Goal: Transaction & Acquisition: Register for event/course

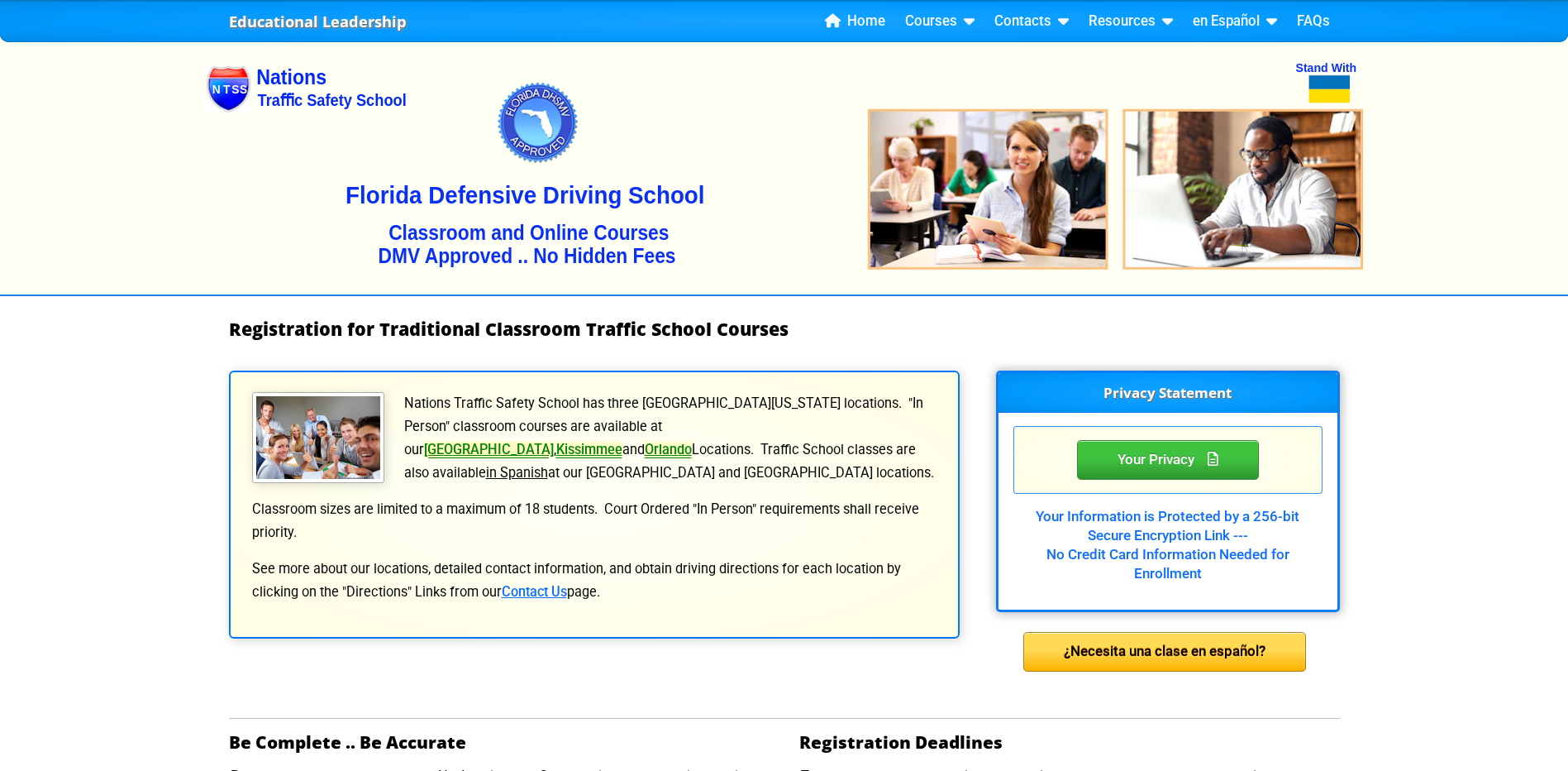
click at [554, 441] on link "[GEOGRAPHIC_DATA]" at bounding box center [489, 449] width 130 height 15
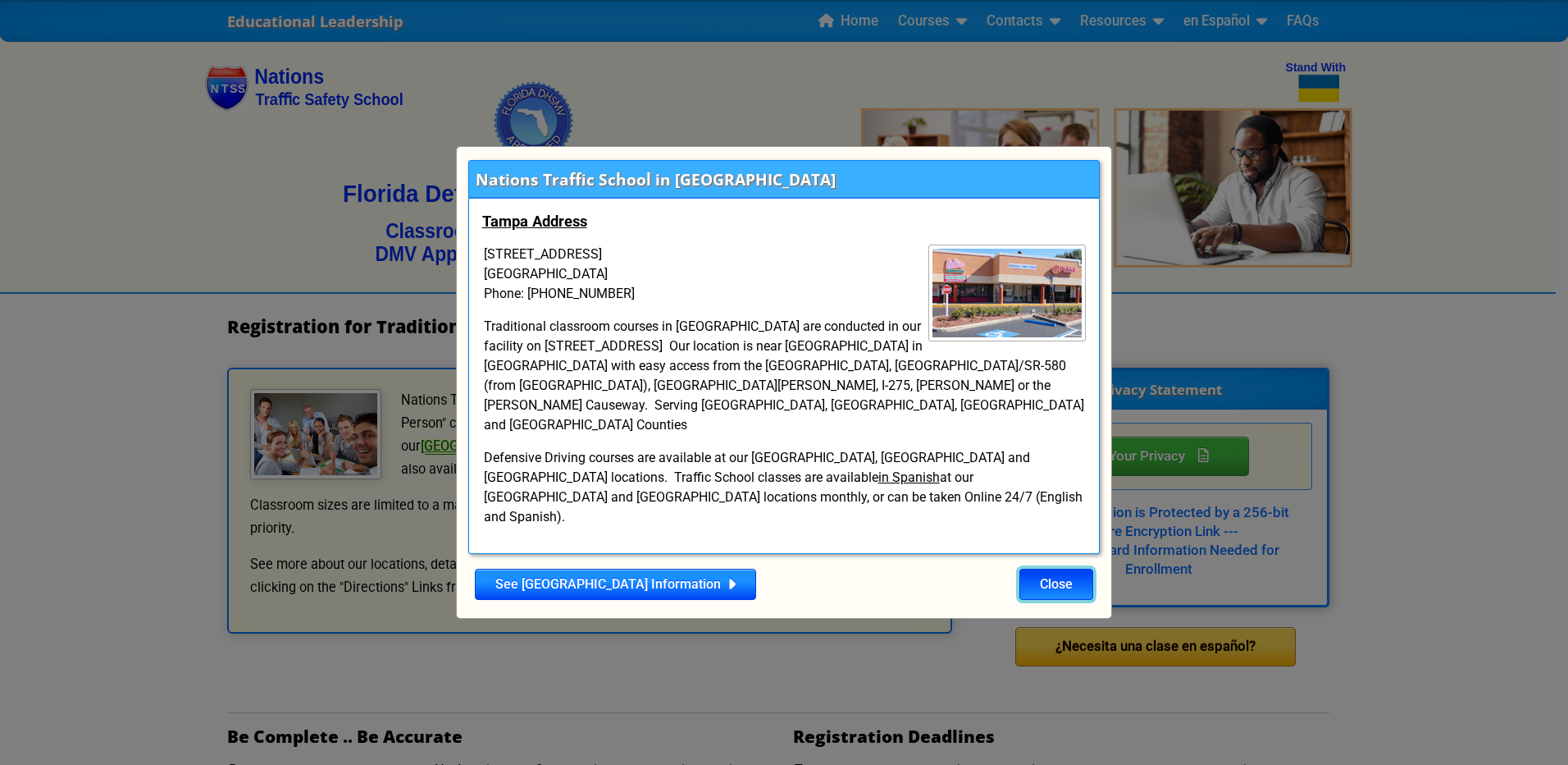
click at [1056, 568] on button "Close" at bounding box center [1056, 583] width 74 height 32
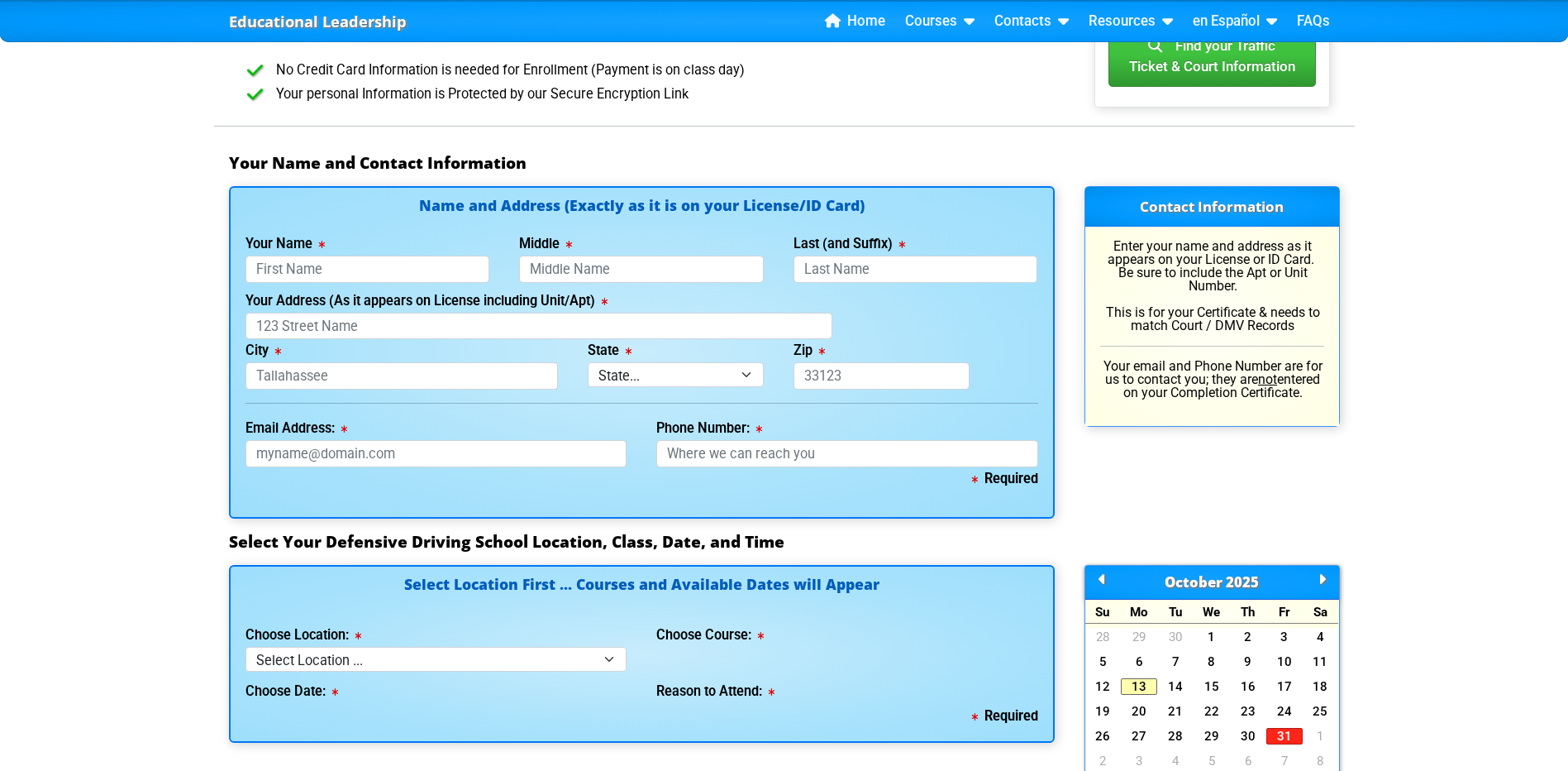
scroll to position [992, 0]
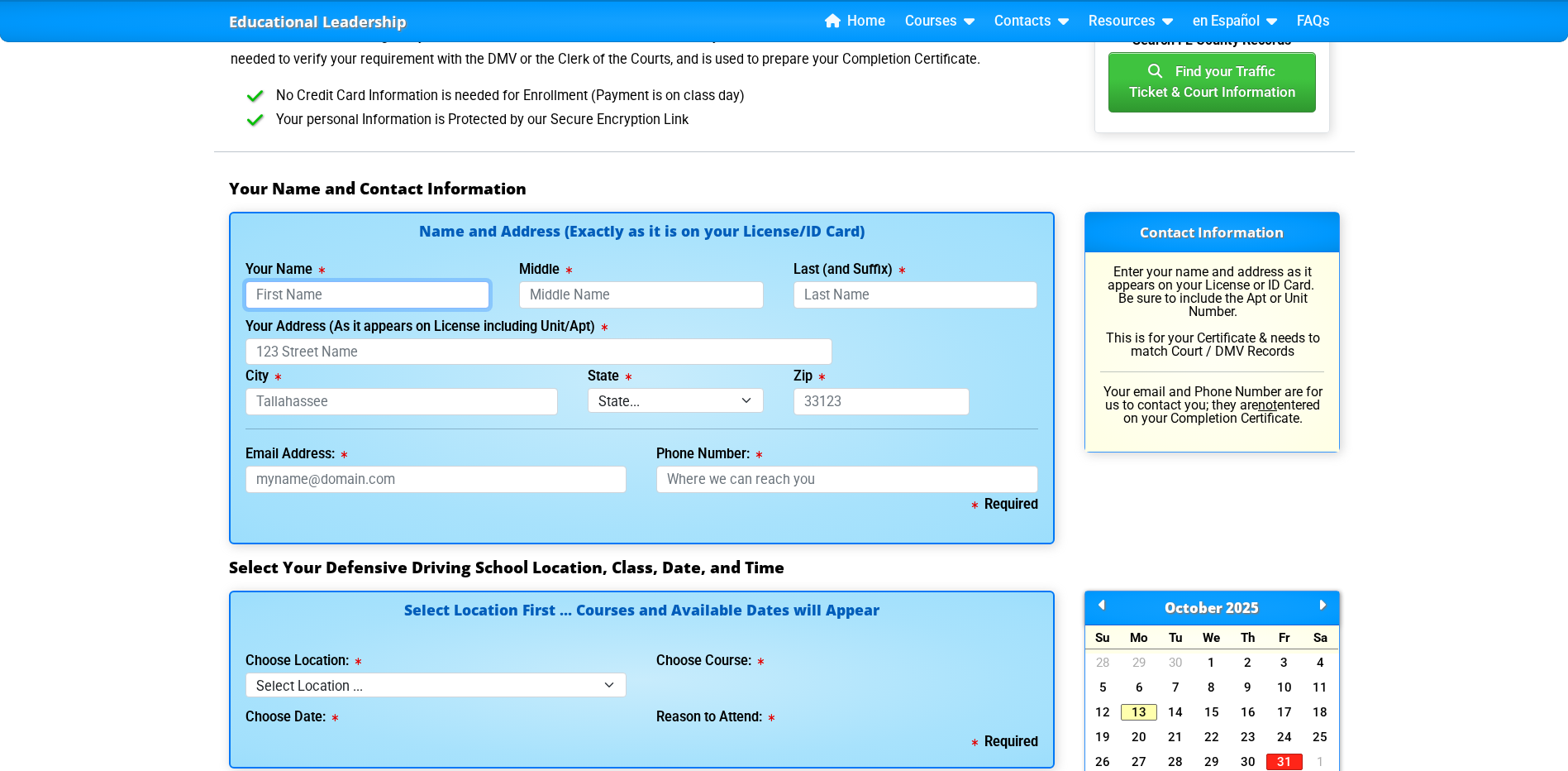
click at [294, 304] on input "Your Name" at bounding box center [368, 295] width 245 height 27
type input "r"
type input "[PERSON_NAME]"
click at [614, 304] on input "Middle" at bounding box center [642, 295] width 245 height 27
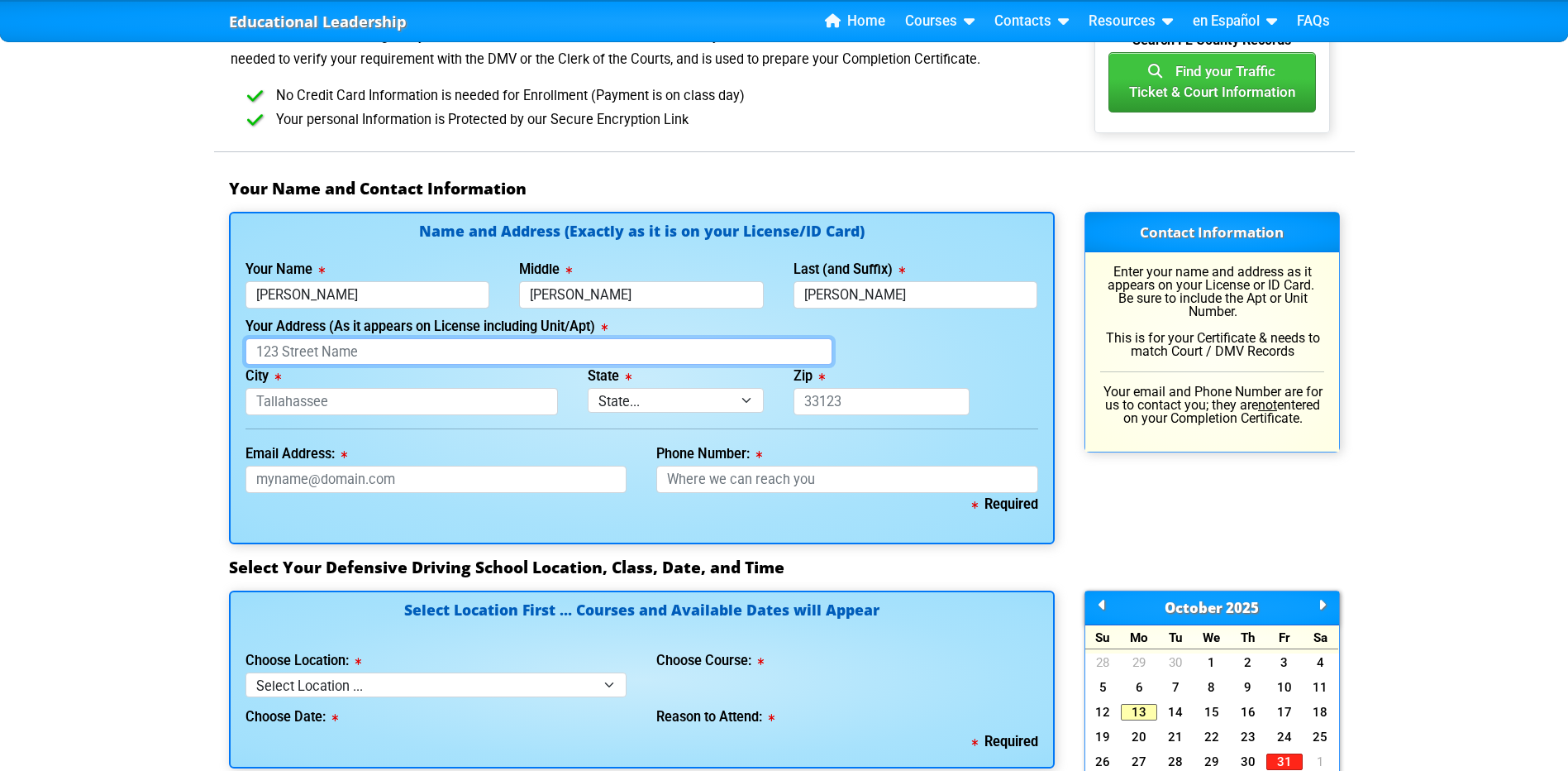
type input "[PERSON_NAME]"
click at [457, 363] on input "Your Address (As it appears on License including Unit/Apt)" at bounding box center [539, 352] width 587 height 27
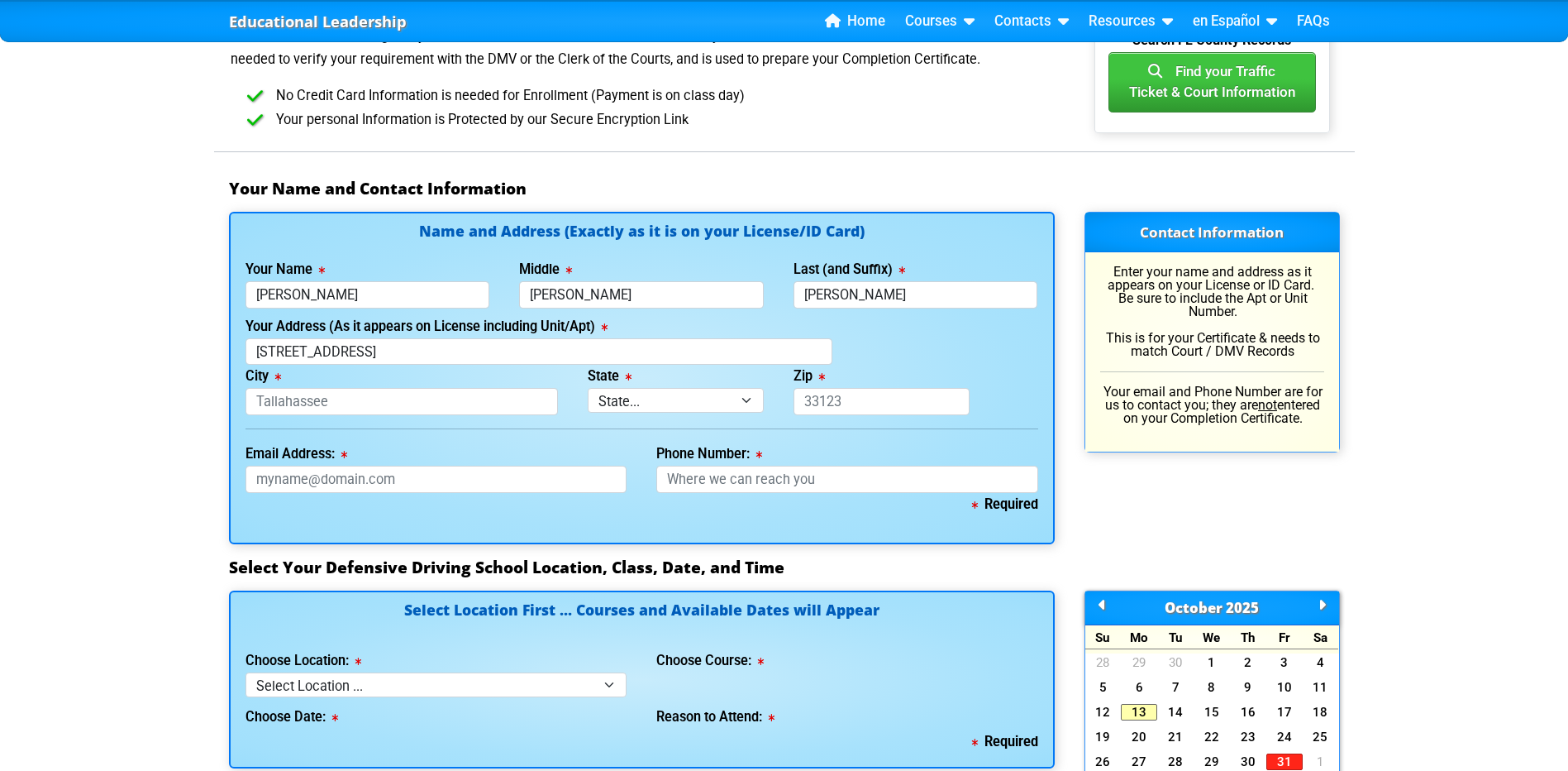
type input "[STREET_ADDRESS]"
type input "[GEOGRAPHIC_DATA]"
select select "{"fullName":"[US_STATE]","abbreviation":"FL","uniqueId":"1d559909-6cf0-4a4d-848…"
type input "33612"
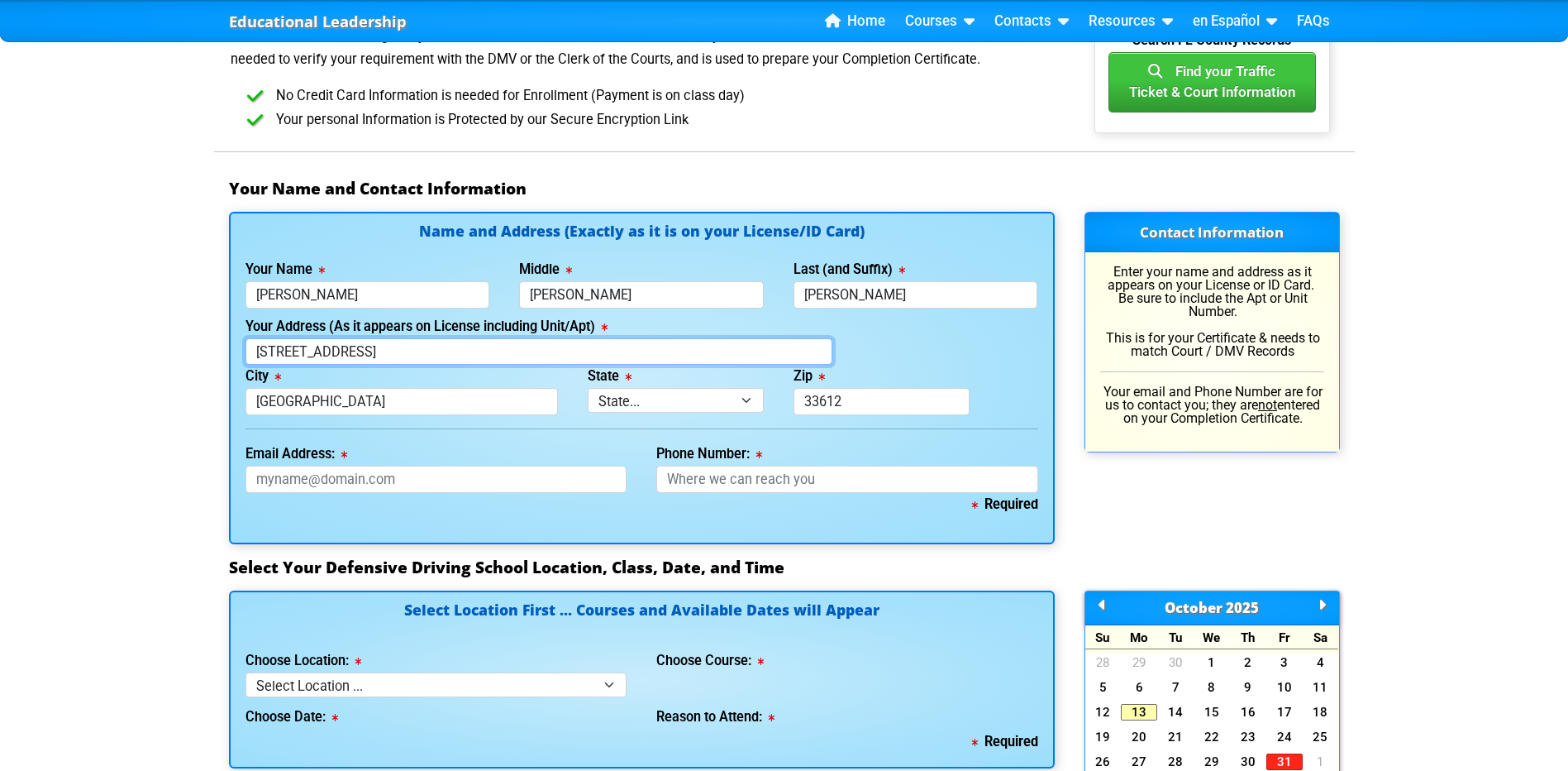
click at [534, 362] on input "[STREET_ADDRESS]" at bounding box center [539, 352] width 587 height 27
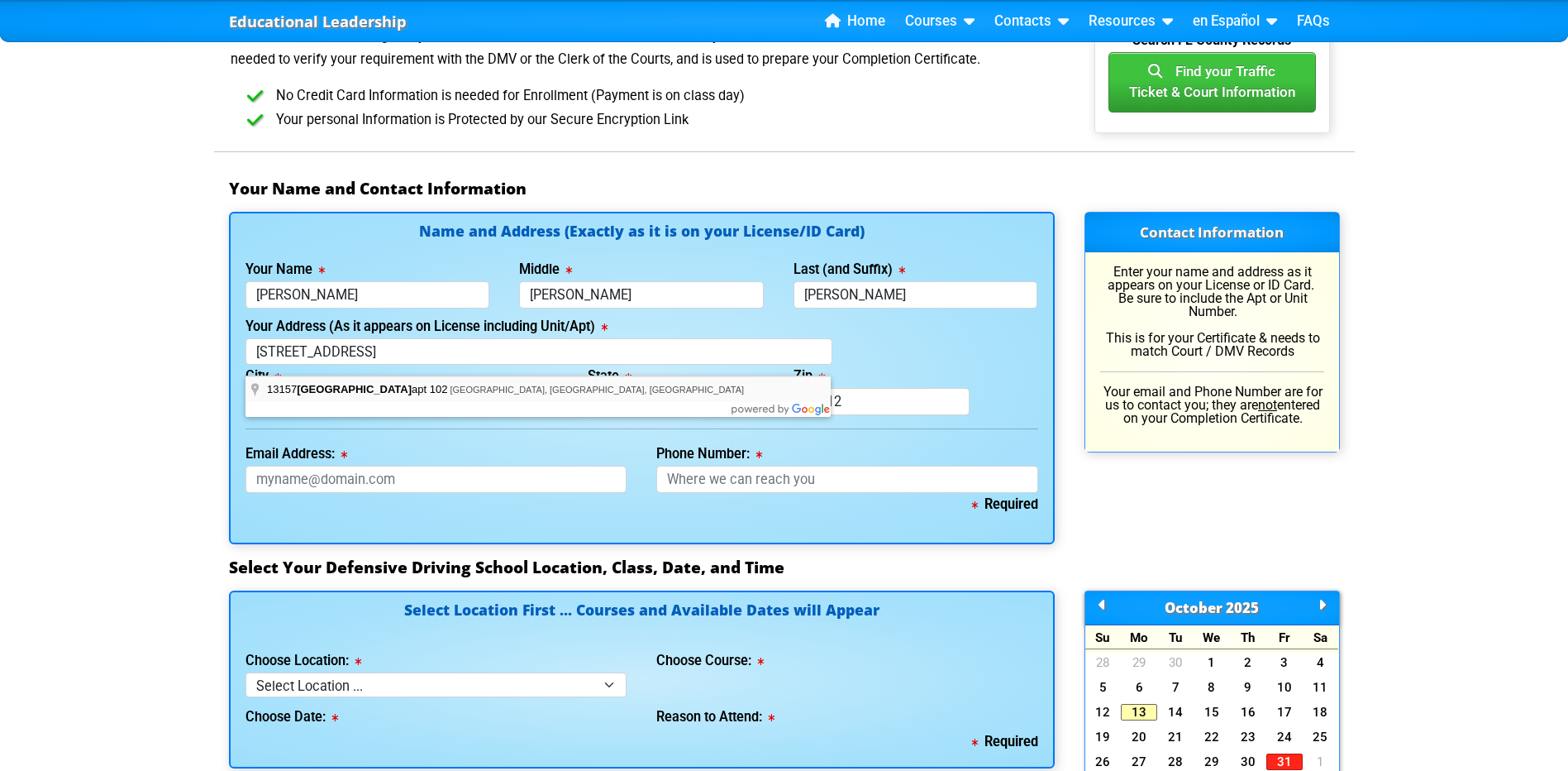
type input "[STREET_ADDRESS]"
type input "[GEOGRAPHIC_DATA]"
select select "{"fullName":"[US_STATE]","abbreviation":"FL","uniqueId":"1d559909-6cf0-4a4d-848…"
type input "33612"
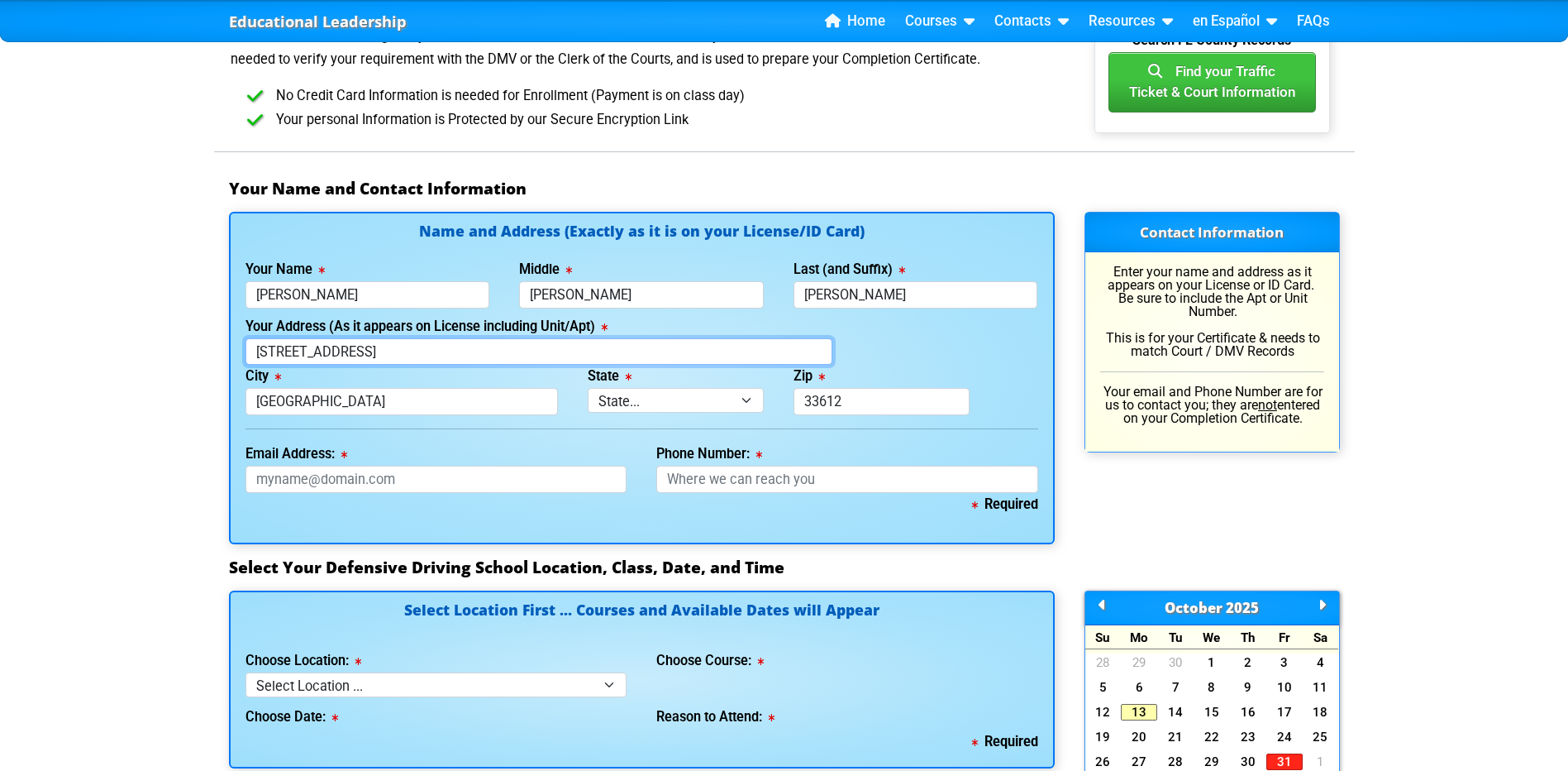
click at [426, 365] on input "[STREET_ADDRESS]" at bounding box center [539, 352] width 587 height 27
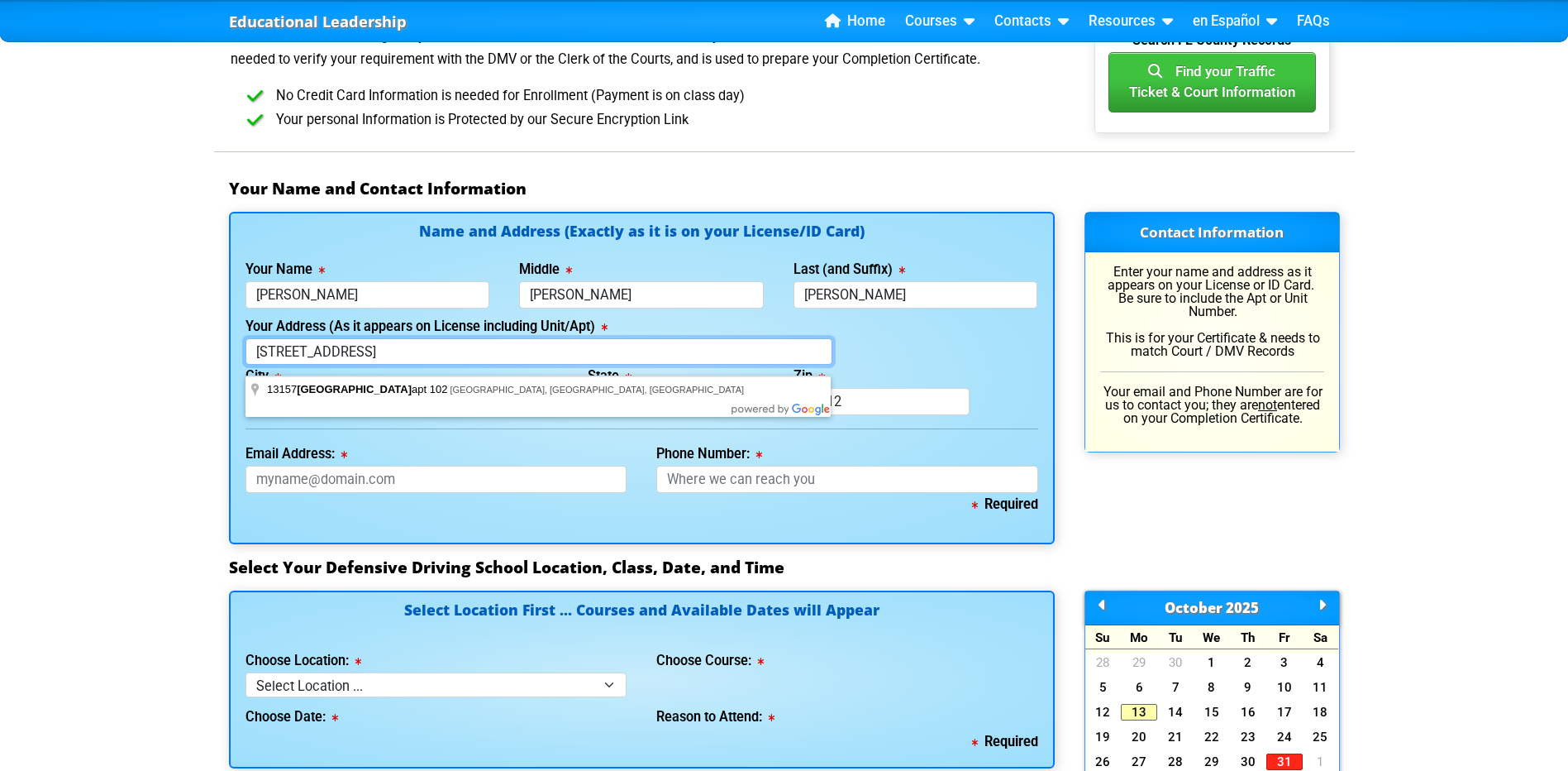
type input "[STREET_ADDRESS]"
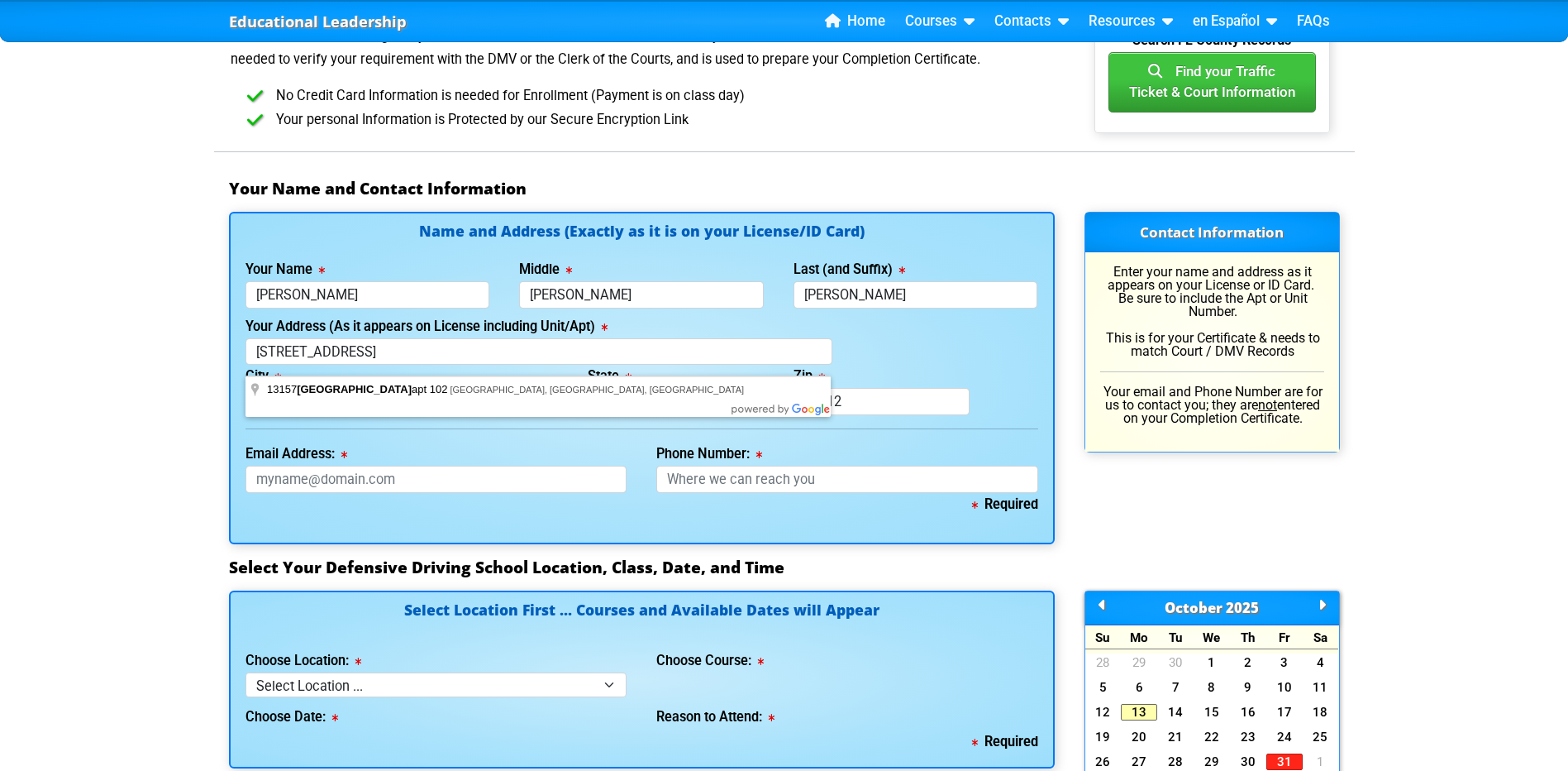
click at [831, 455] on div "Phone Number: This field is required." at bounding box center [847, 467] width 412 height 50
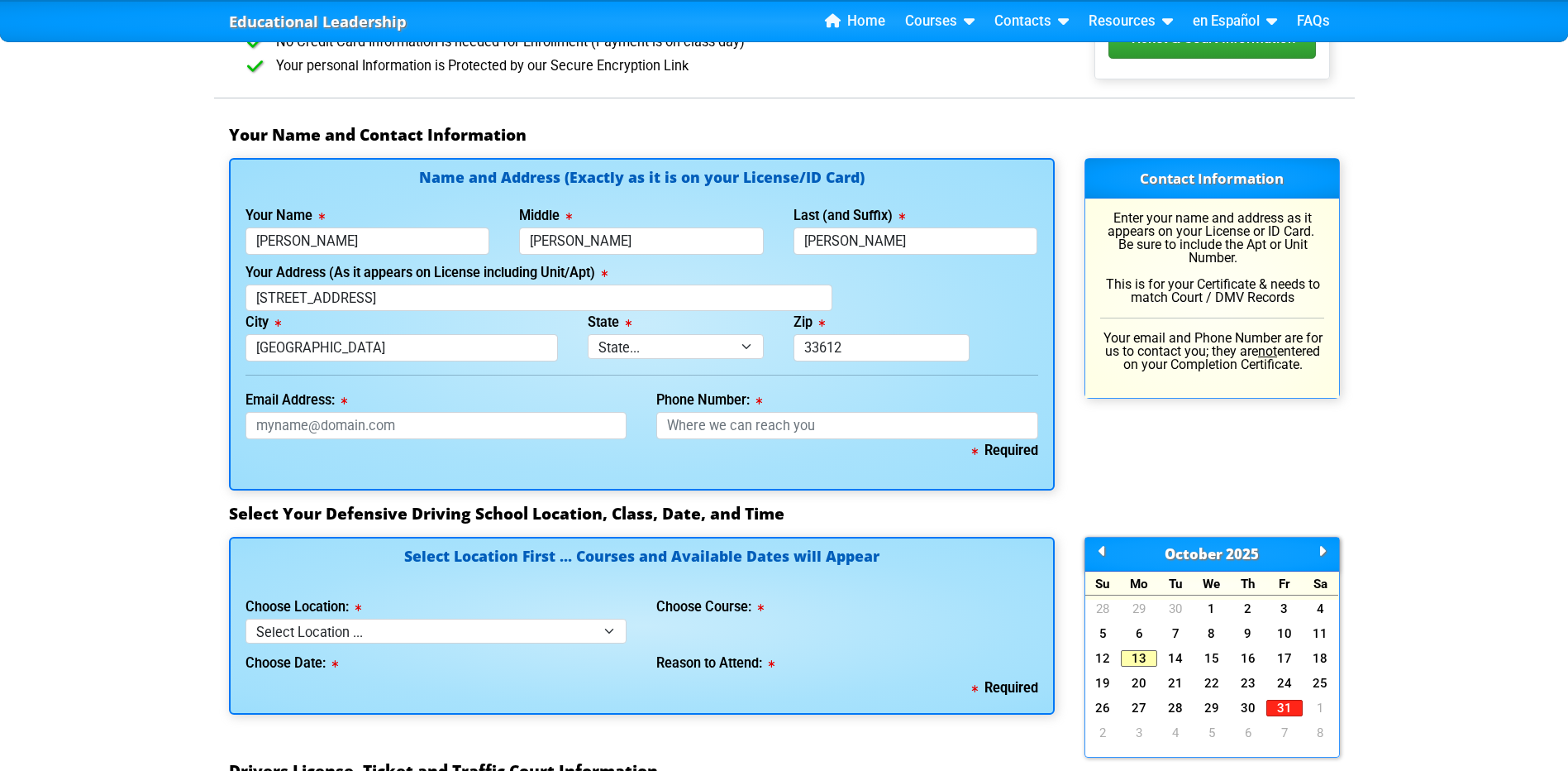
scroll to position [1075, 0]
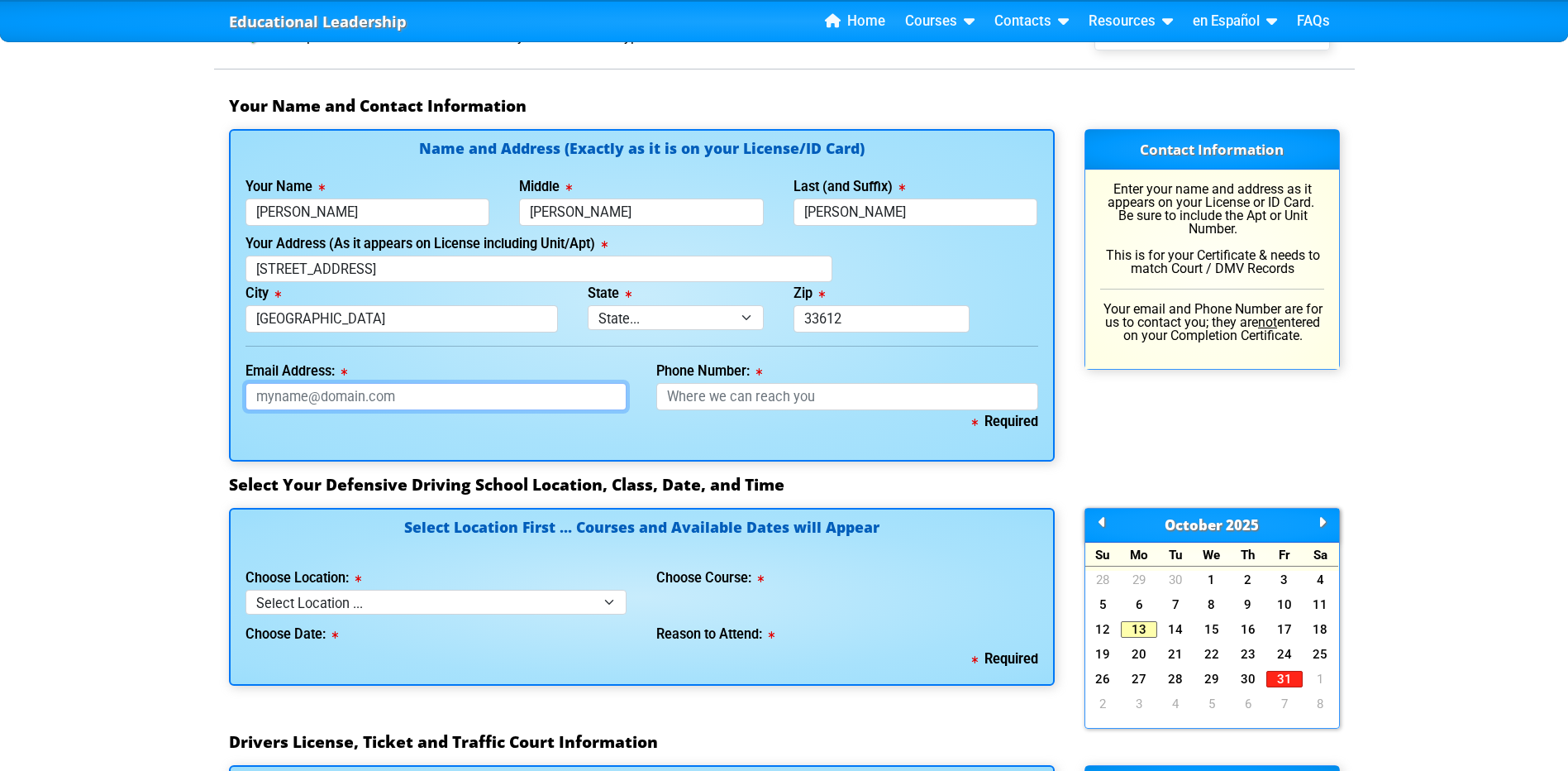
click at [328, 407] on input "Email Address:" at bounding box center [437, 396] width 382 height 27
type input "R"
type input "[EMAIL_ADDRESS][DOMAIN_NAME]"
click at [766, 398] on input "Phone Number:" at bounding box center [847, 396] width 382 height 27
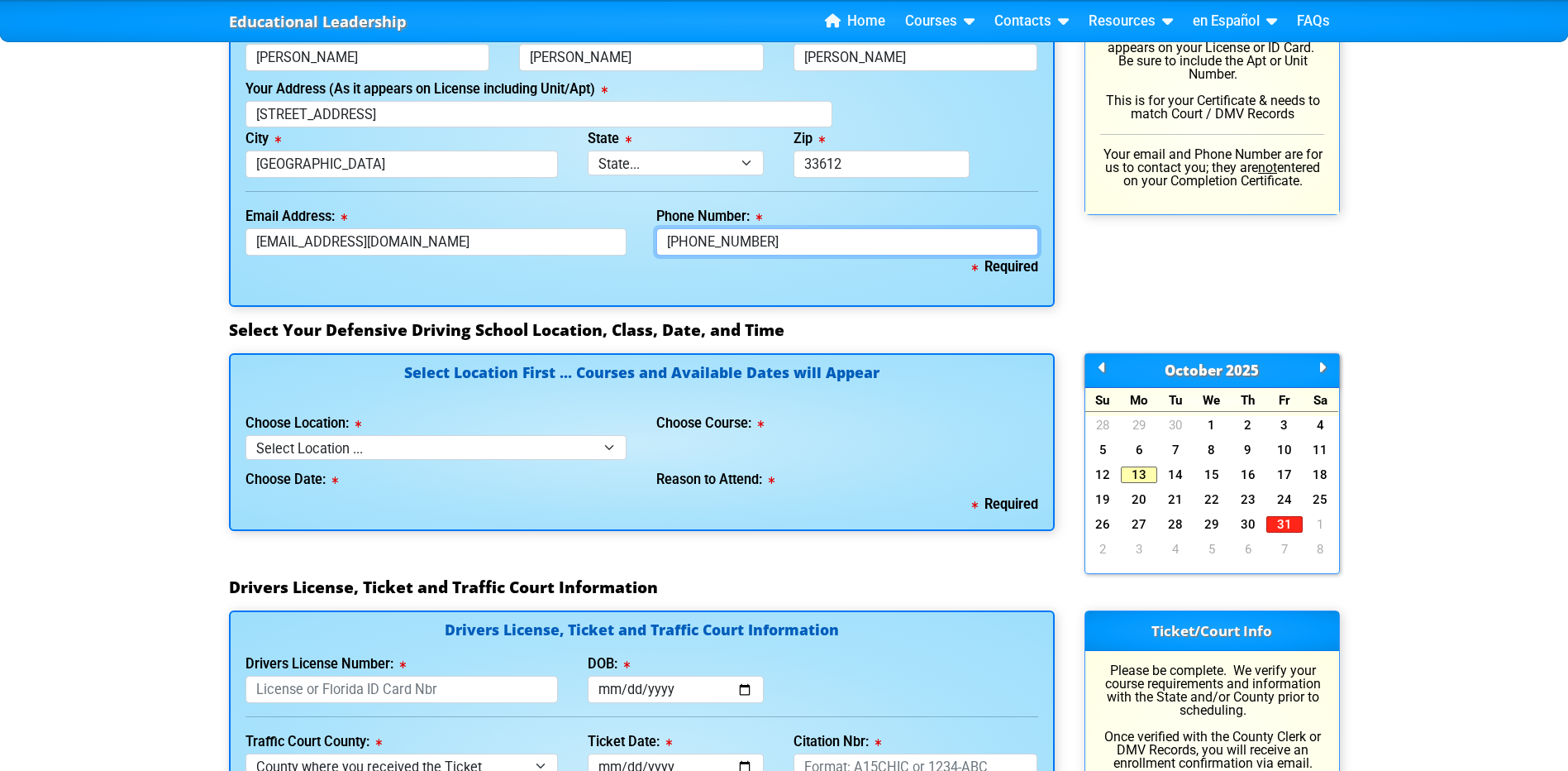
scroll to position [1240, 0]
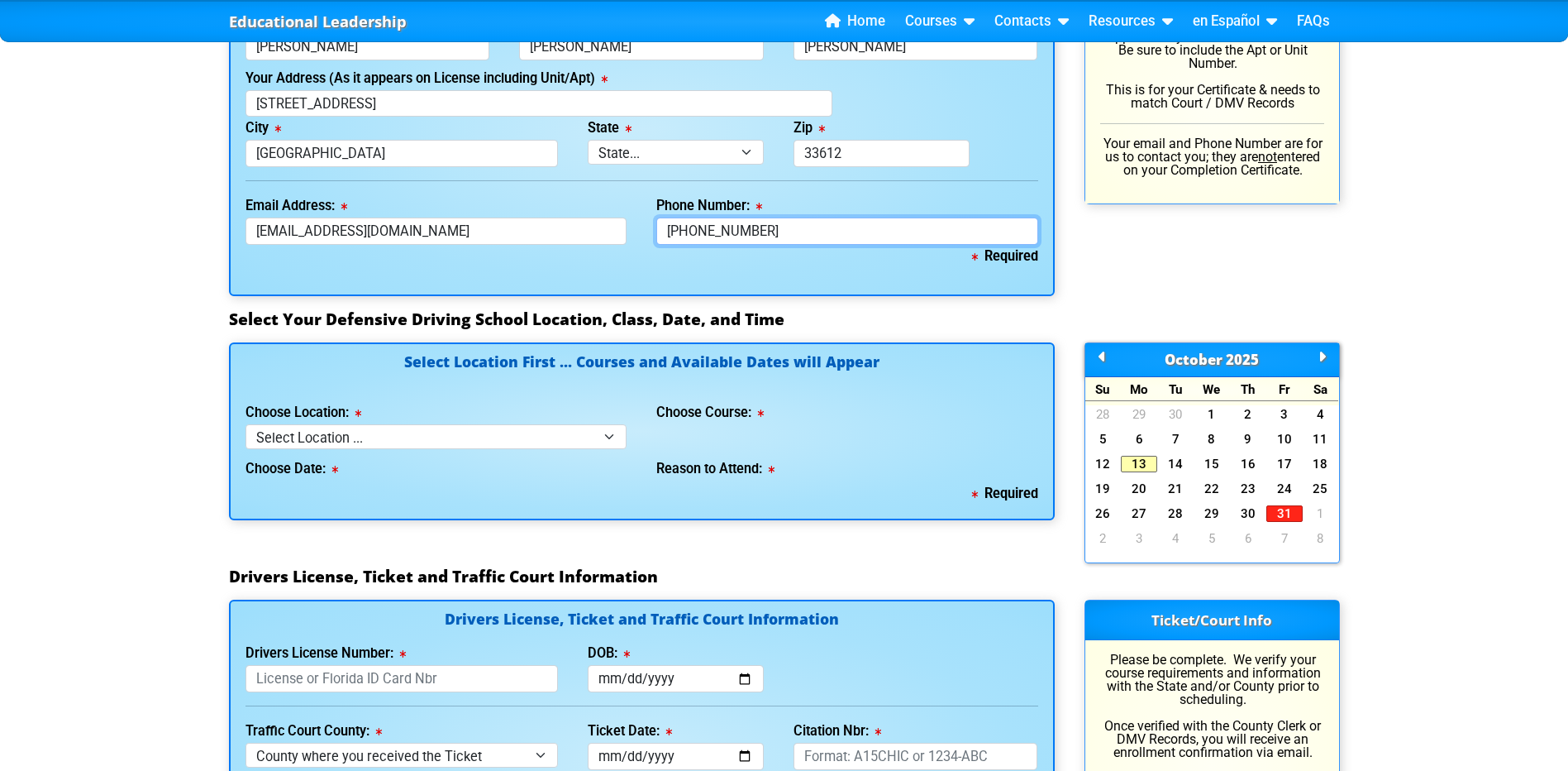
type input "[PHONE_NUMBER]"
click at [609, 448] on select "Select Location ... Tampa Orlando Kissimmee [GEOGRAPHIC_DATA] - en español [GEO…" at bounding box center [437, 436] width 382 height 24
select select "2"
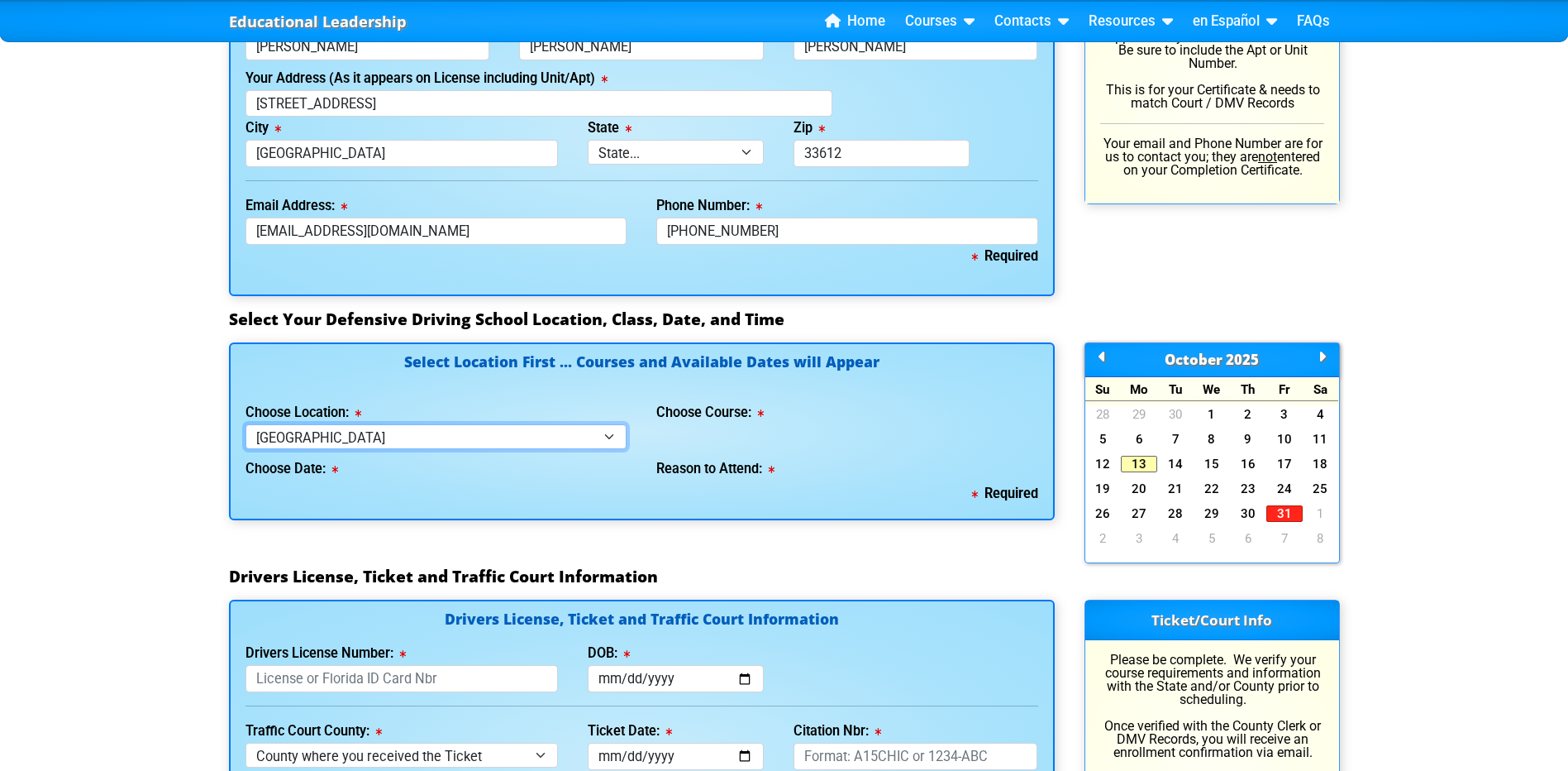
click at [246, 434] on select "Select Location ... Tampa Orlando Kissimmee [GEOGRAPHIC_DATA] - en español [GEO…" at bounding box center [437, 436] width 382 height 24
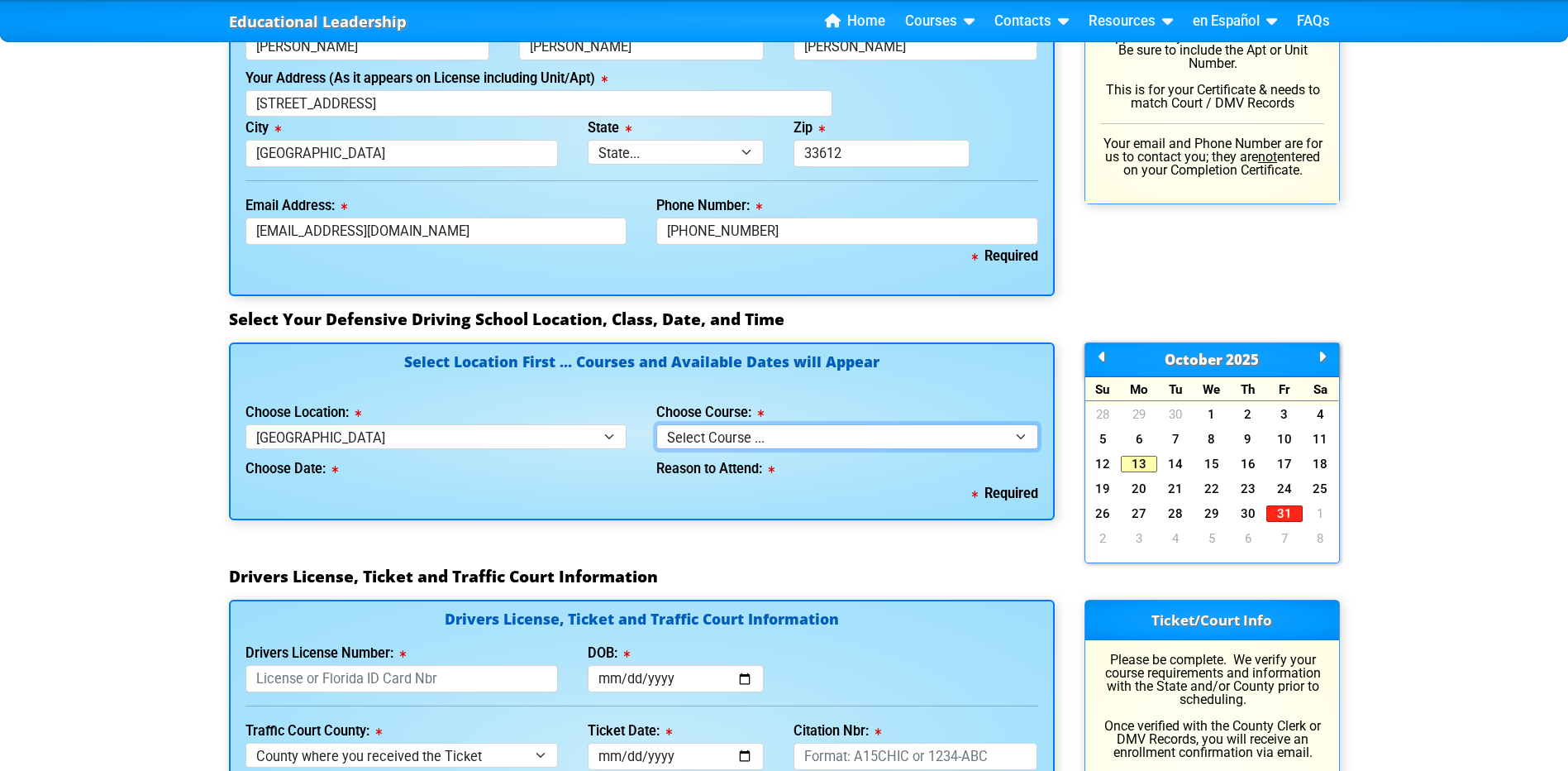
click at [763, 447] on select "Select Course ... 4 Hour BDI Class (Basic Course & TCAC) 4 Hour Under 25 Class …" at bounding box center [847, 436] width 382 height 24
select select "6"
click at [656, 434] on select "Select Course ... 4 Hour BDI Class (Basic Course & TCAC) 4 Hour Under 25 Class …" at bounding box center [847, 436] width 382 height 24
select select
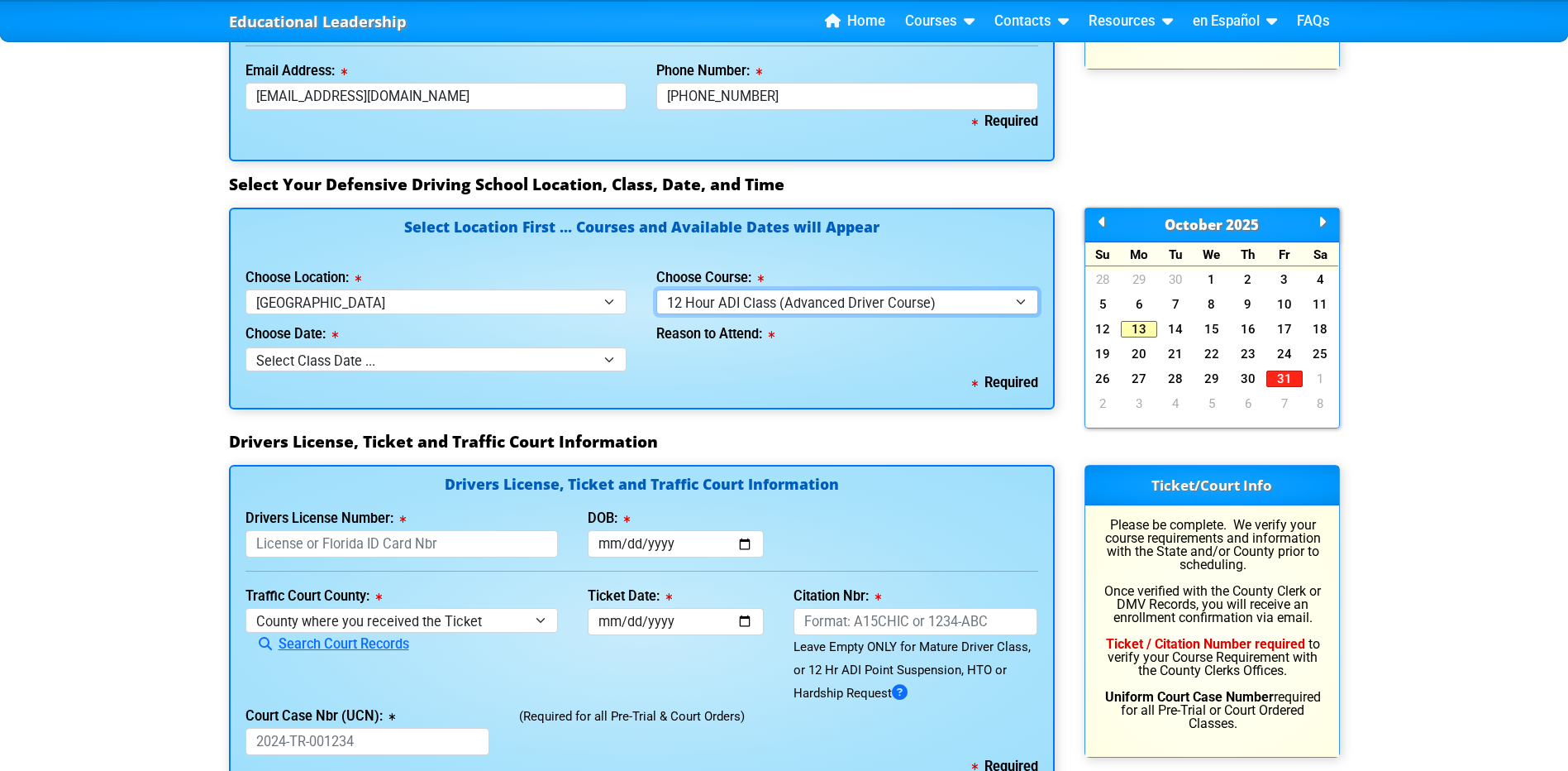
scroll to position [1405, 0]
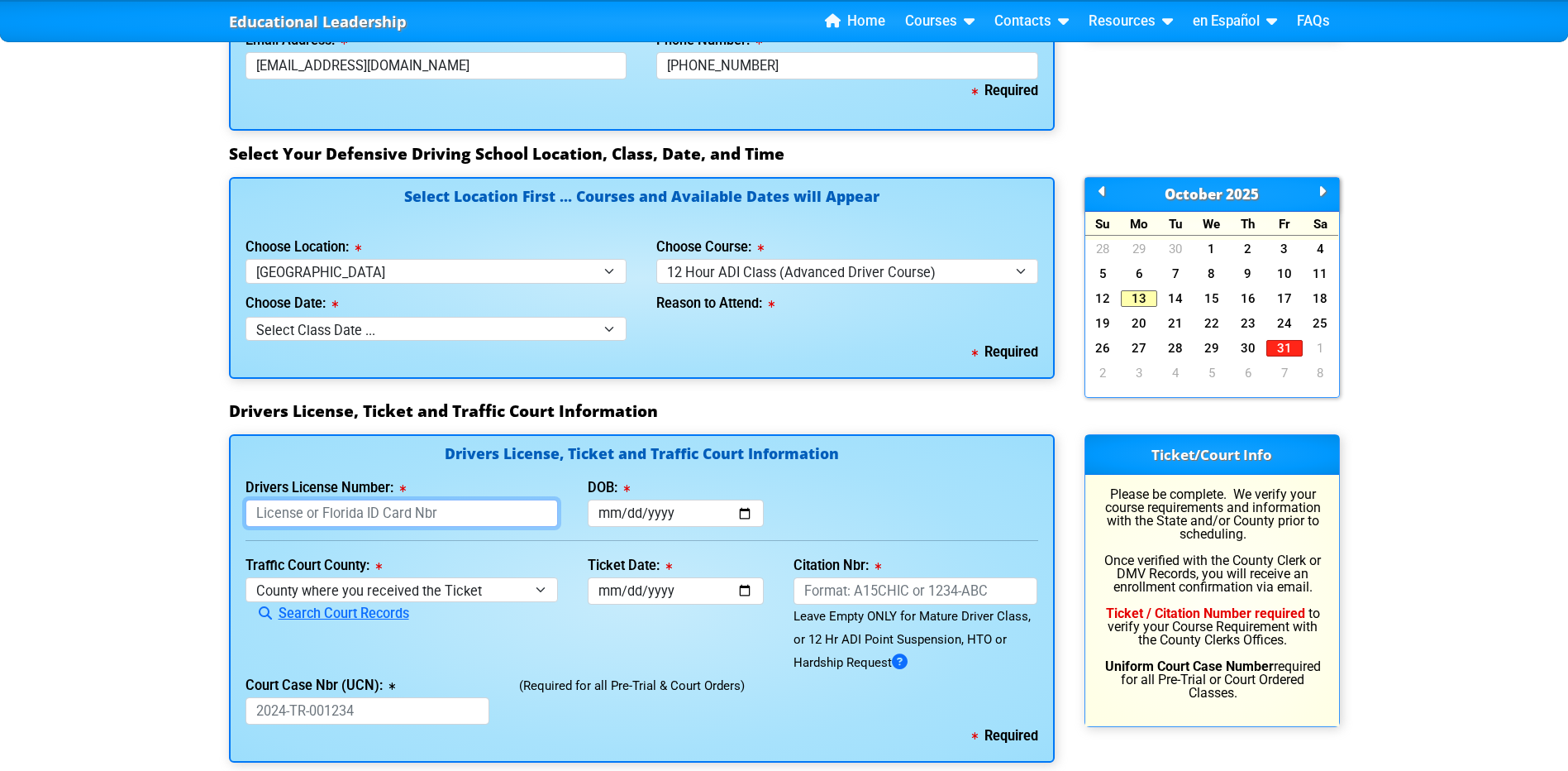
click at [415, 520] on input "Drivers License Number:" at bounding box center [402, 513] width 313 height 27
type input "f"
type input "F345228630000"
click at [626, 522] on input "DOB:" at bounding box center [676, 513] width 176 height 27
type input "[DATE]"
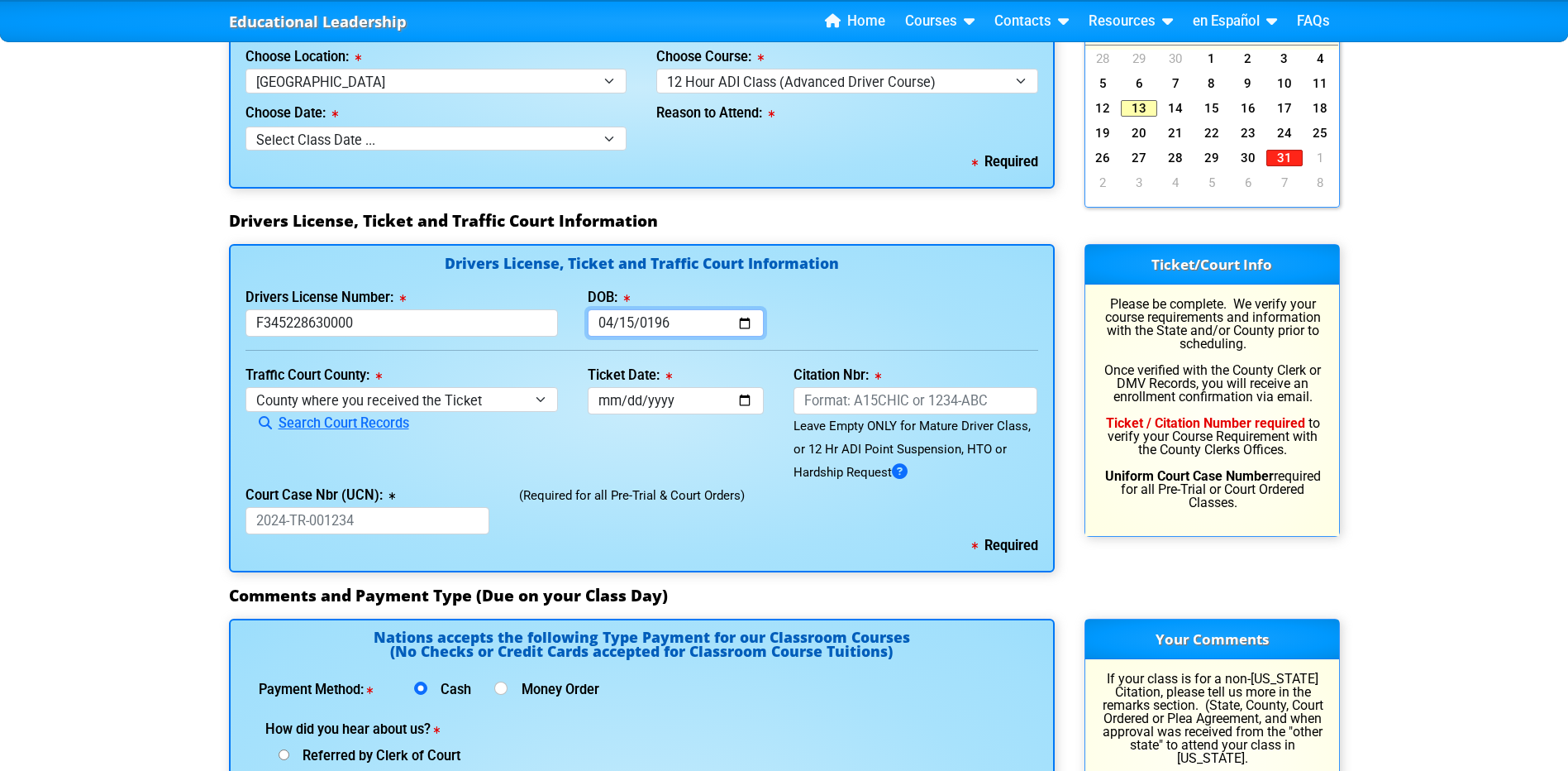
scroll to position [1654, 0]
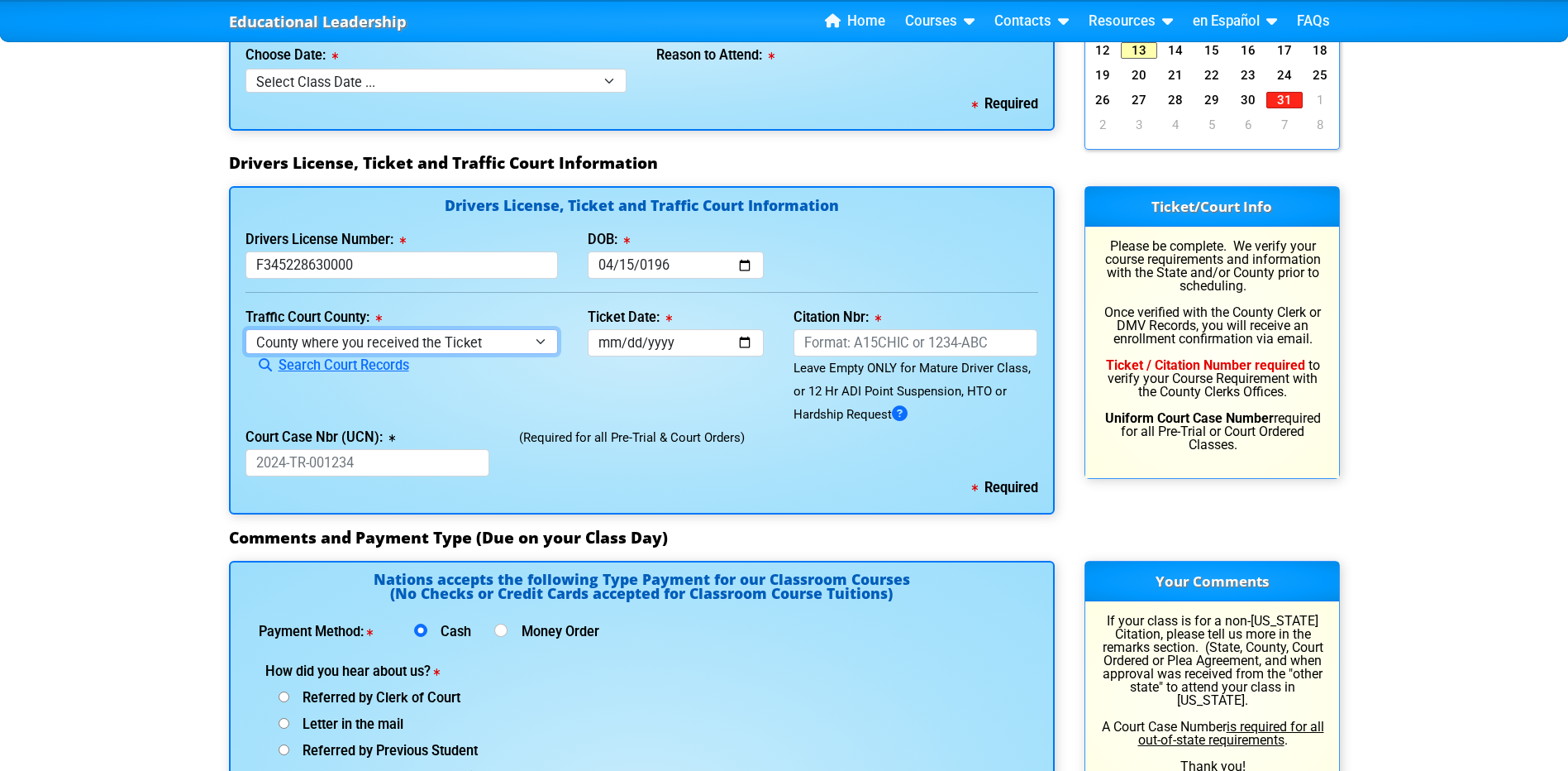
click at [524, 353] on select "County where you received the Ticket Out of State Out of State - [US_STATE] Out…" at bounding box center [402, 340] width 313 height 24
select select "{"countyName":"[GEOGRAPHIC_DATA]","state":"[US_STATE]","uniqueId":"8517cbb9-d23…"
click at [246, 339] on select "County where you received the Ticket Out of State Out of State - [US_STATE] Out…" at bounding box center [402, 340] width 313 height 24
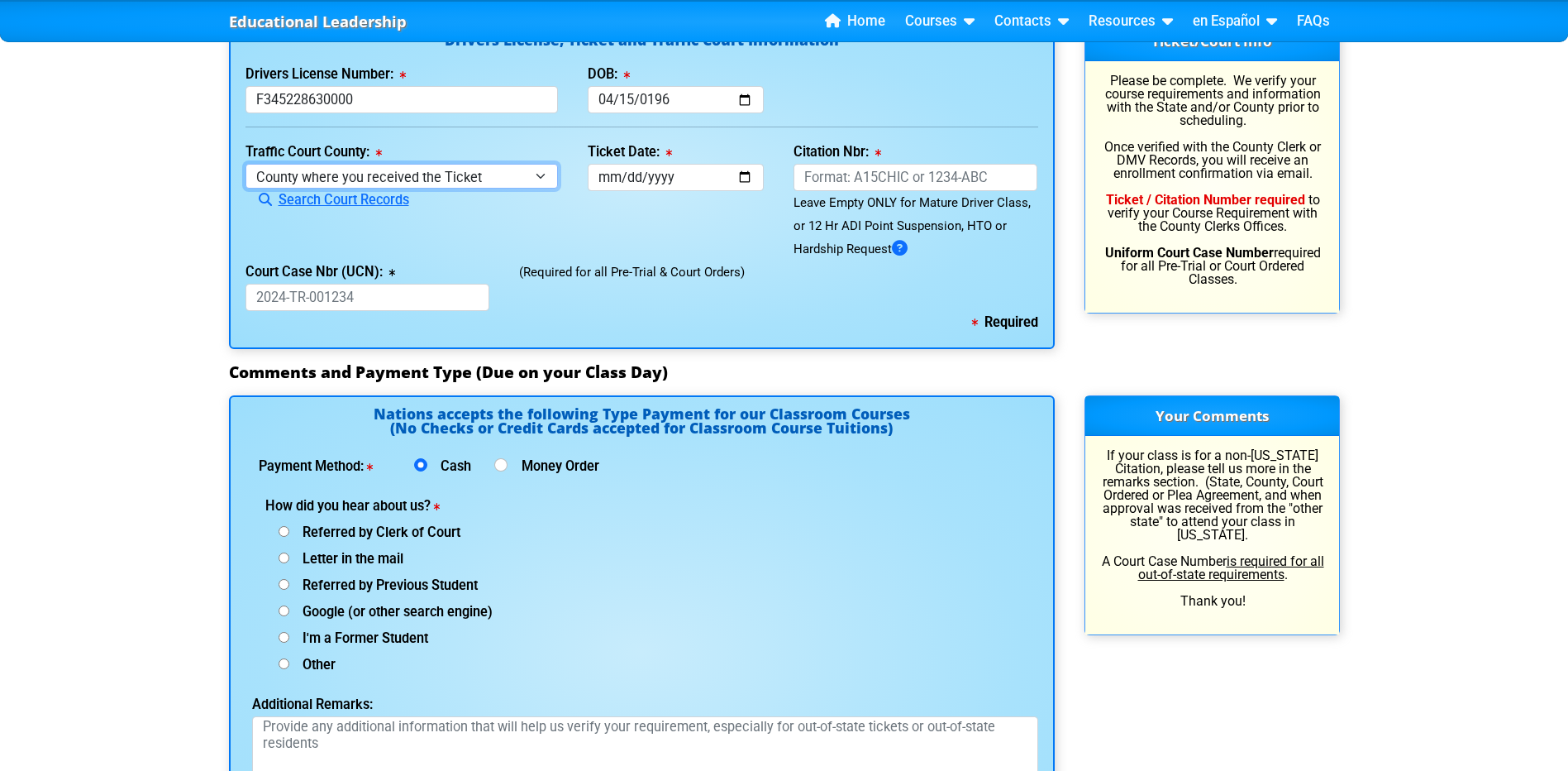
scroll to position [1901, 0]
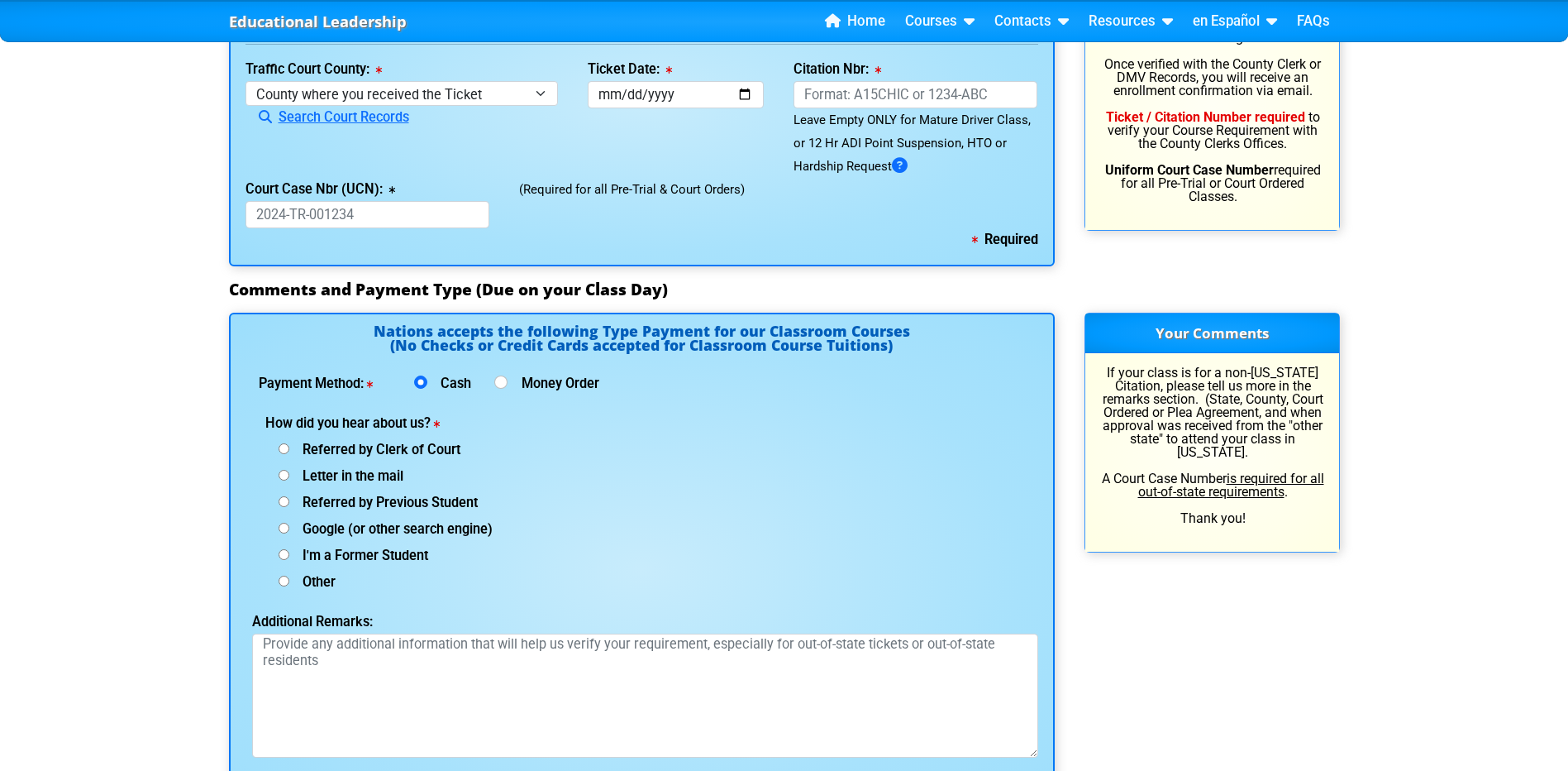
click at [284, 533] on input "Google (or other search engine)" at bounding box center [283, 527] width 11 height 11
radio input "true"
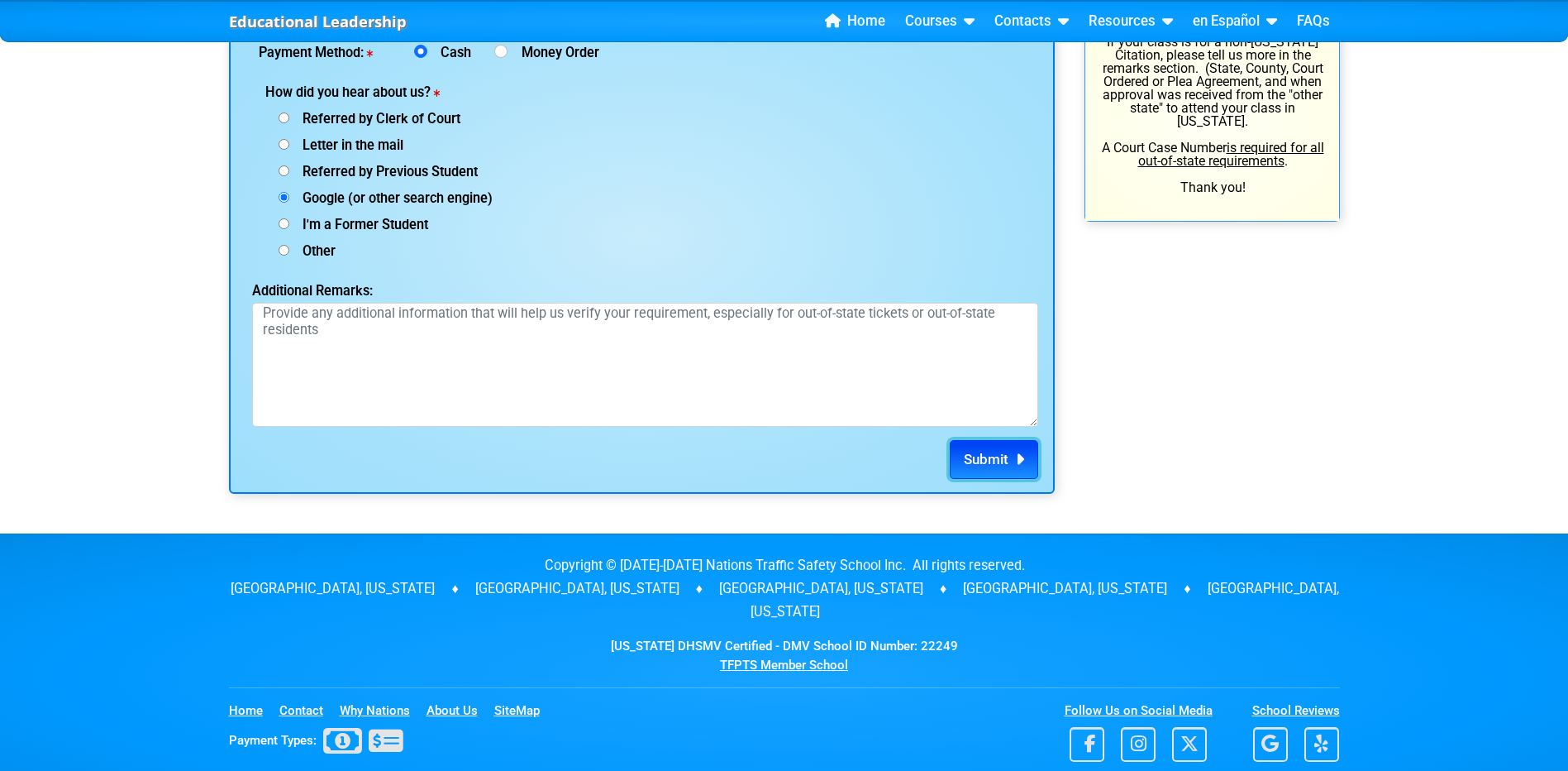
click at [959, 468] on button "Submit" at bounding box center [995, 459] width 89 height 40
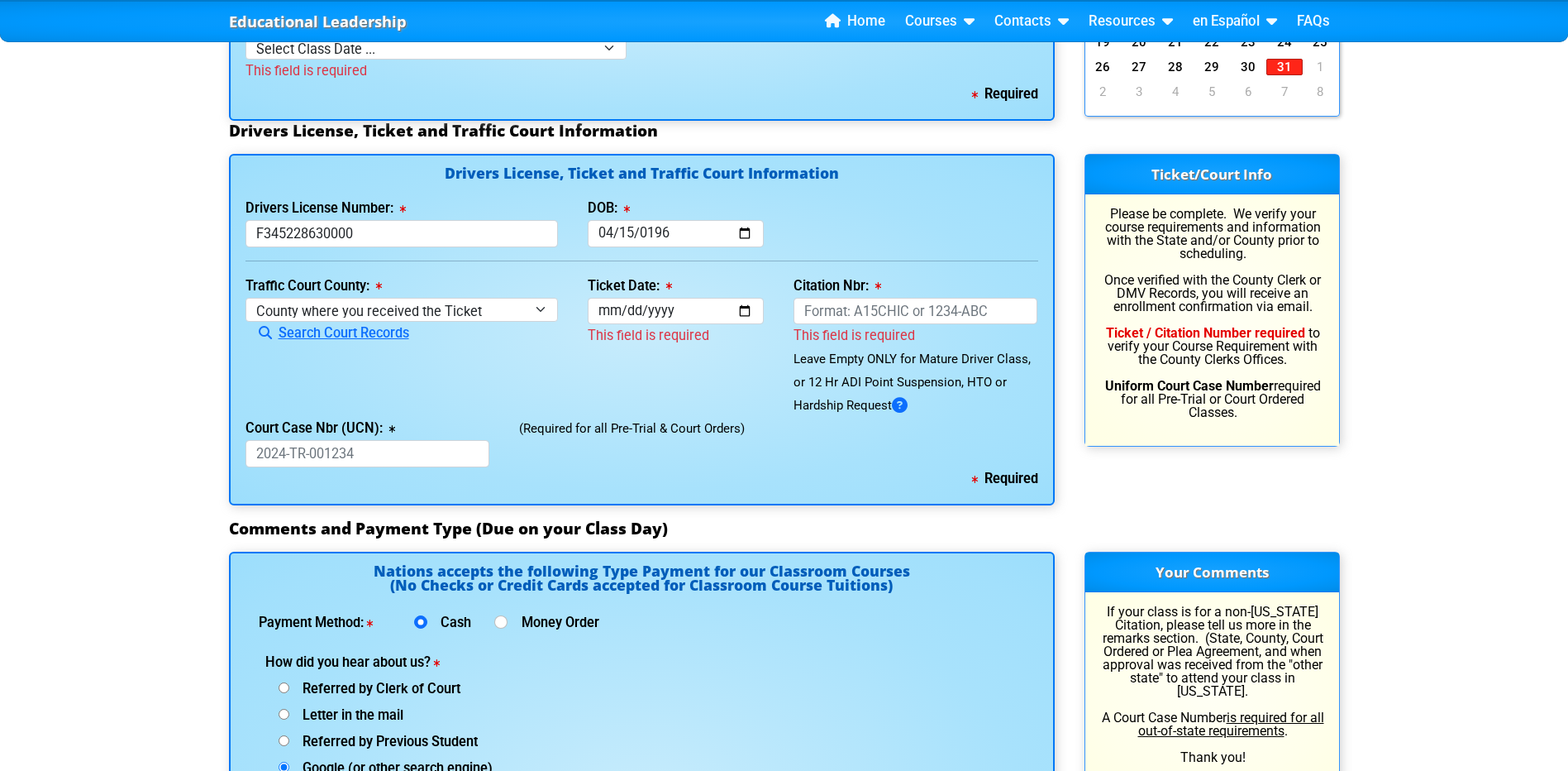
scroll to position [1596, 0]
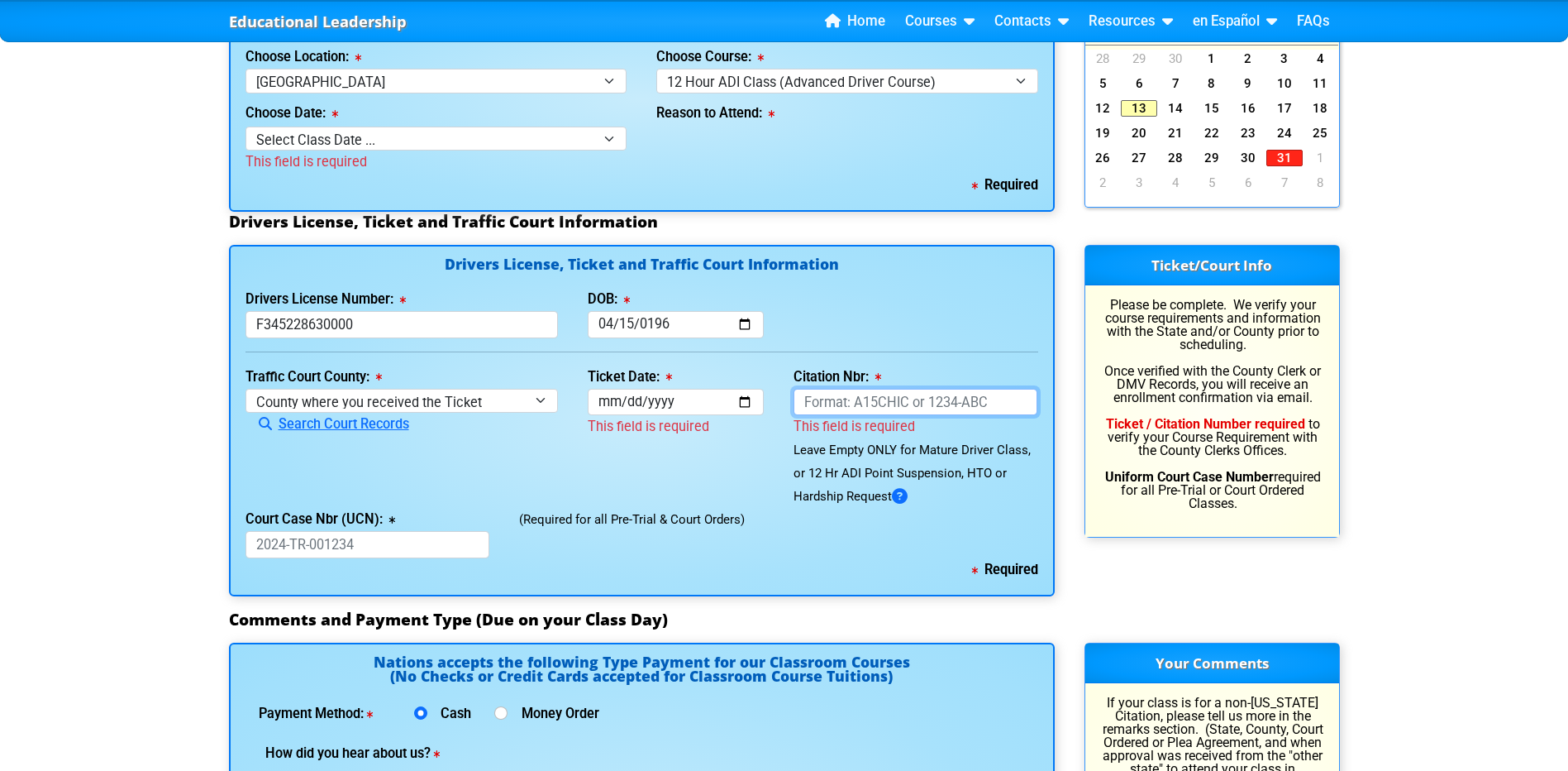
click at [841, 412] on input "Citation Nbr:" at bounding box center [917, 402] width 245 height 27
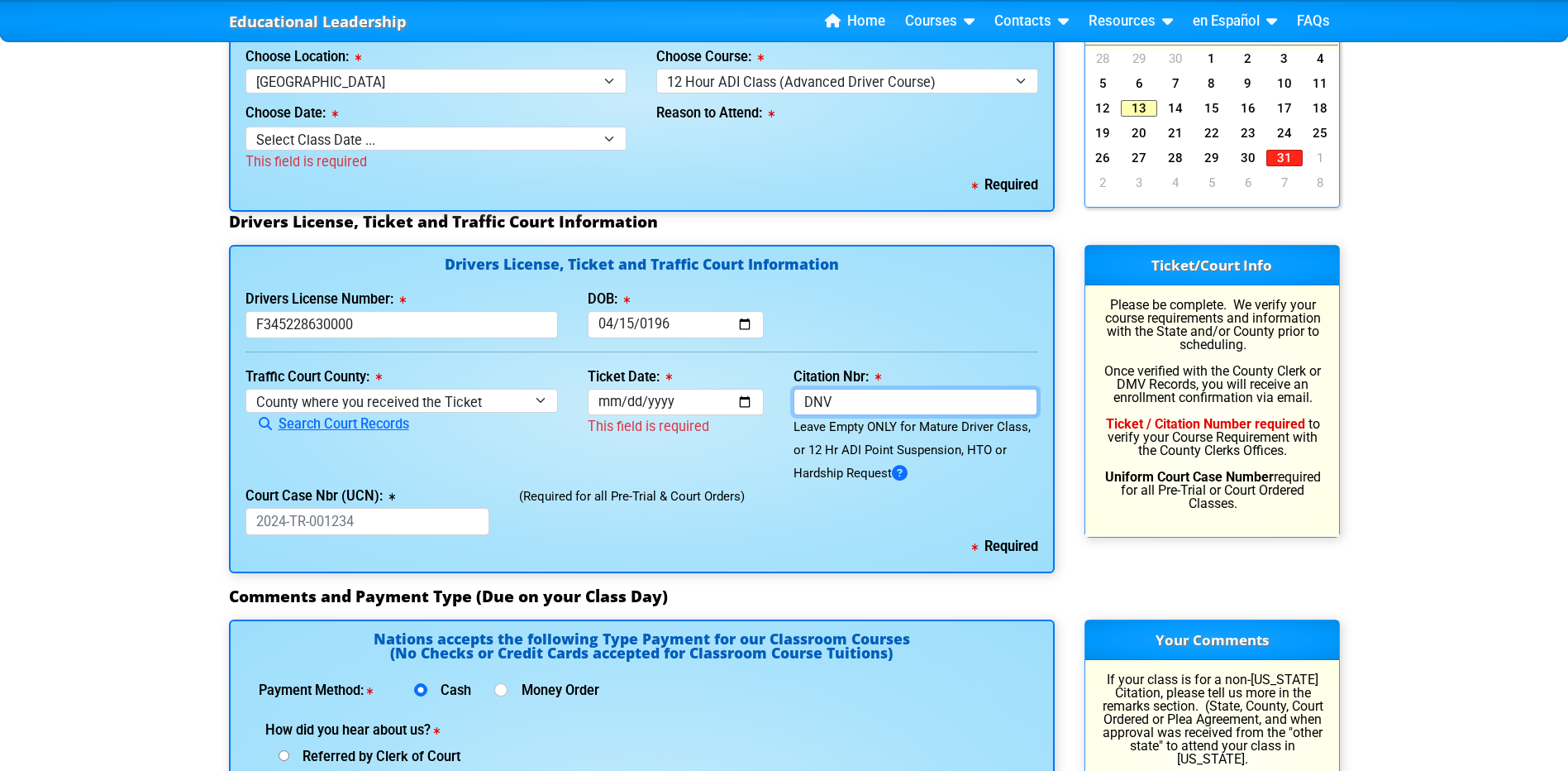
type input "DNV"
click at [676, 415] on input "Ticket Date:" at bounding box center [676, 402] width 176 height 27
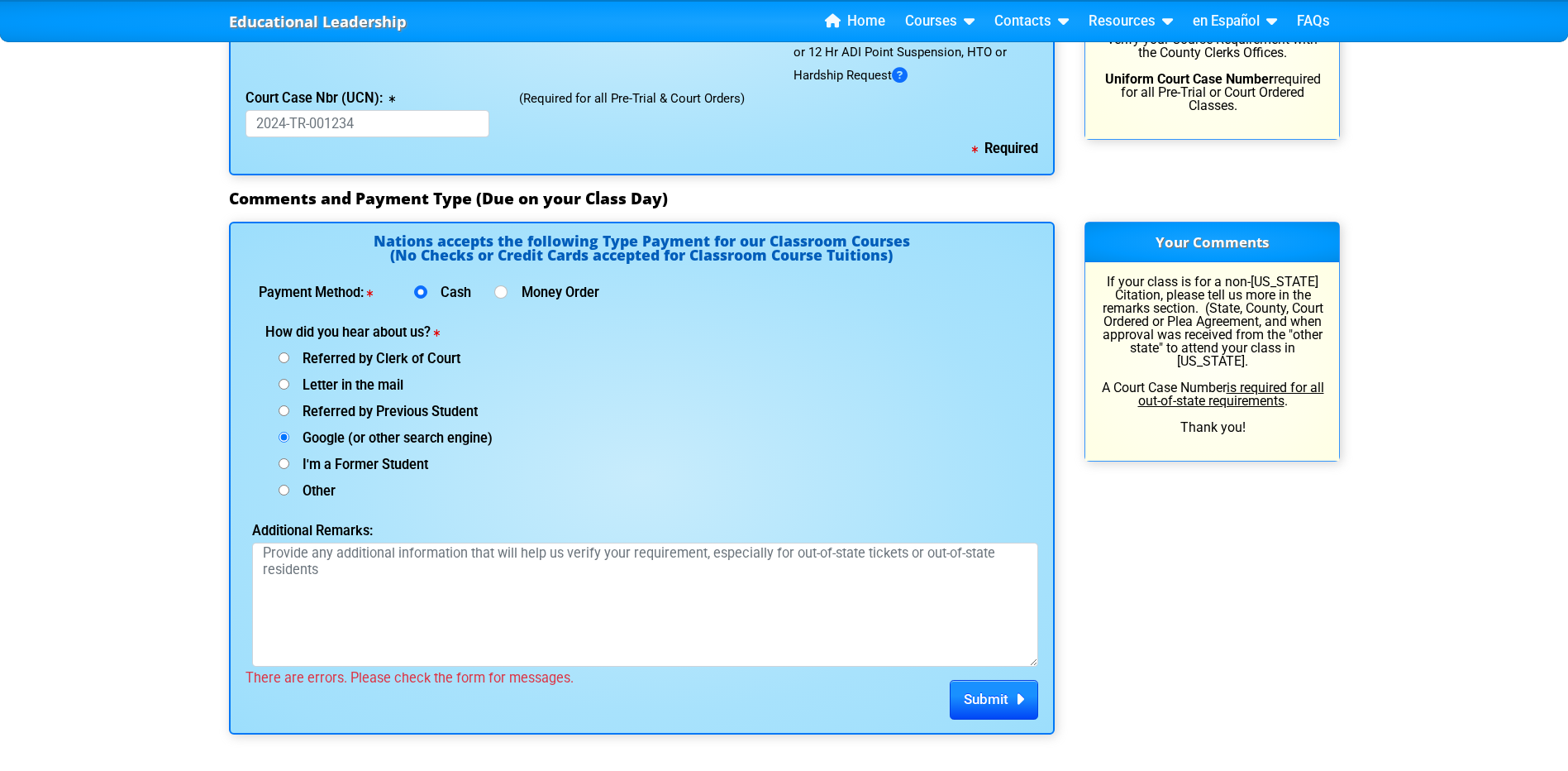
scroll to position [2009, 0]
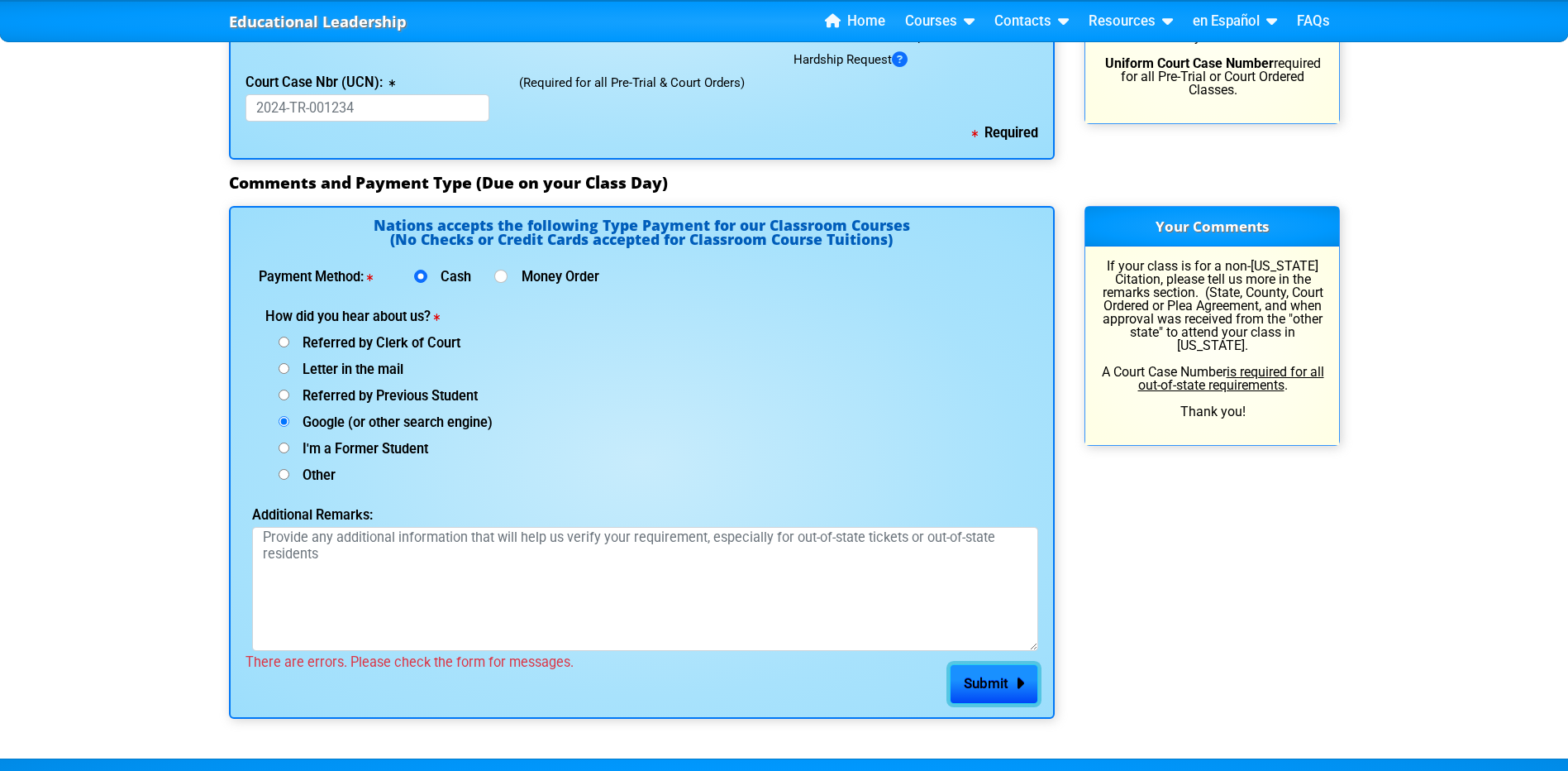
drag, startPoint x: 971, startPoint y: 690, endPoint x: 892, endPoint y: 649, distance: 89.0
click at [966, 687] on span "Submit" at bounding box center [986, 682] width 44 height 16
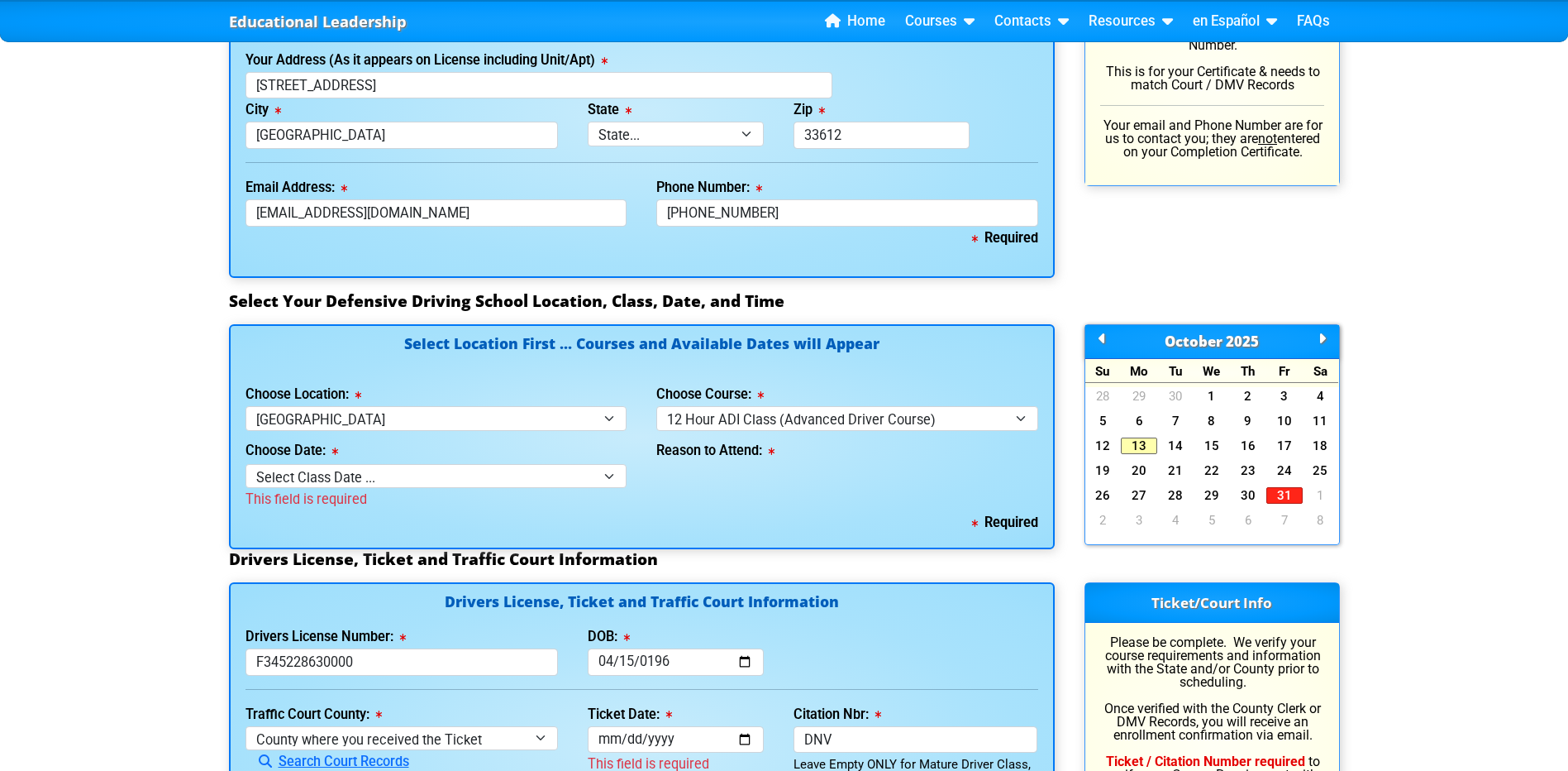
scroll to position [1264, 0]
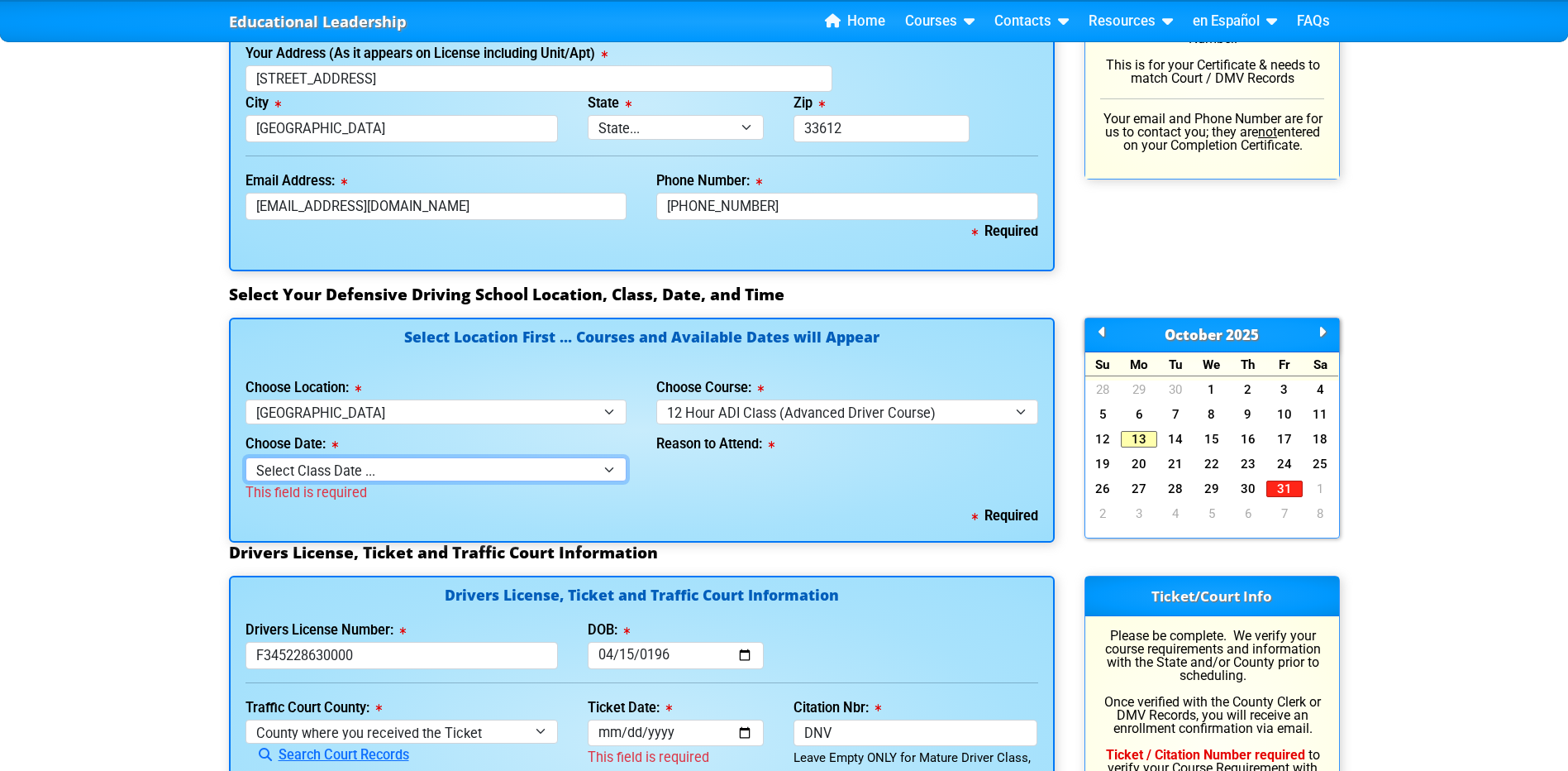
click at [611, 474] on select "Select Class Date ... [DATE] -- ([DATE] from 8:30am-8:30pm) [DATE] -- ([DATE] f…" at bounding box center [437, 468] width 382 height 24
select select "[DATE], 7"
click at [246, 466] on select "Select Class Date ... [DATE] -- ([DATE] from 8:30am-8:30pm) [DATE] -- ([DATE] f…" at bounding box center [437, 468] width 382 height 24
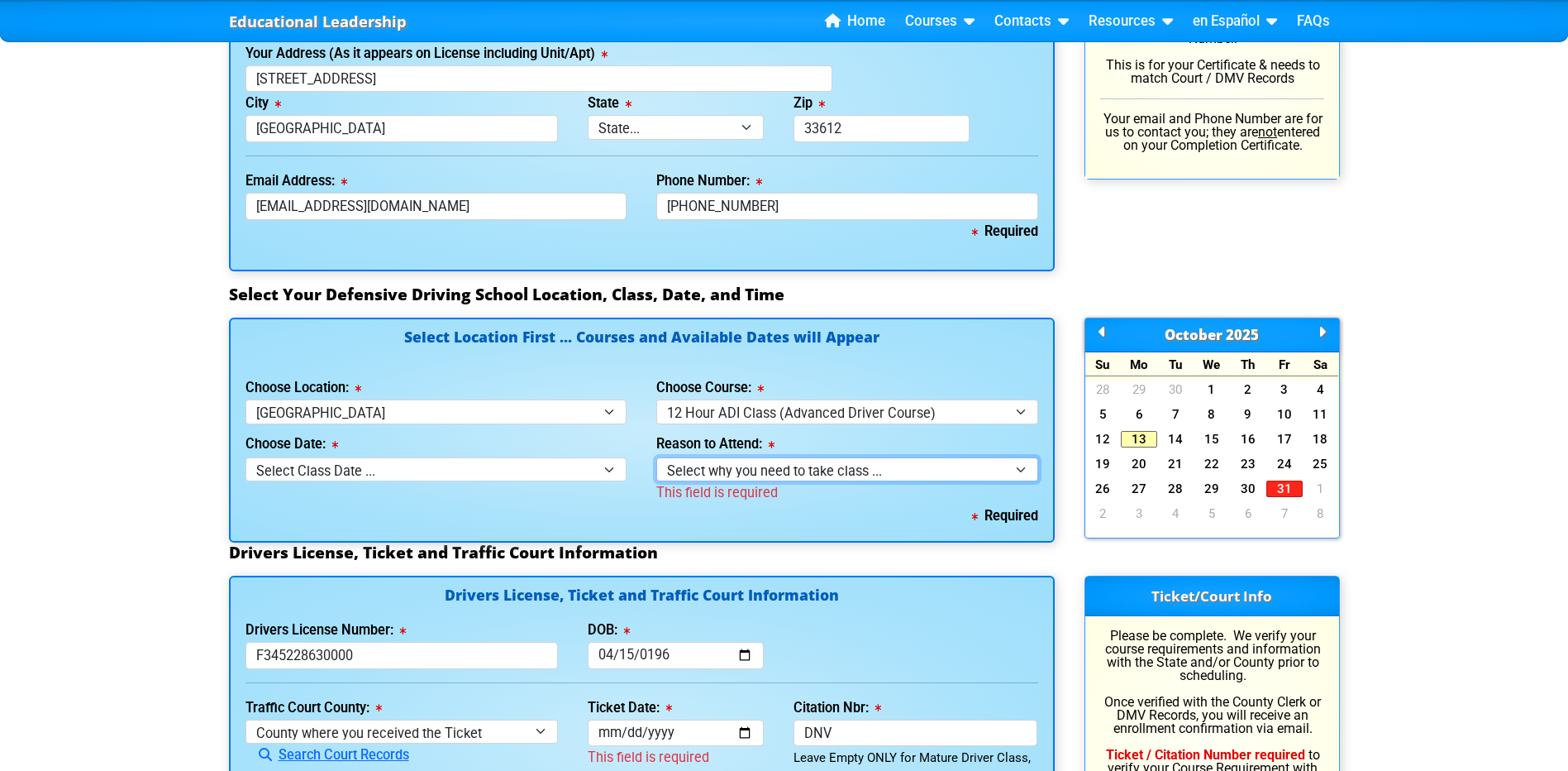
click at [1015, 481] on select "Select why you need to take class ... Court Ordered by a Judge - 12 Hour Advanc…" at bounding box center [847, 468] width 382 height 24
select select "[US_STATE] DMV Requirement Points Suspension"
click at [656, 466] on select "Select why you need to take class ... Court Ordered by a Judge - 12 Hour Advanc…" at bounding box center [847, 468] width 382 height 24
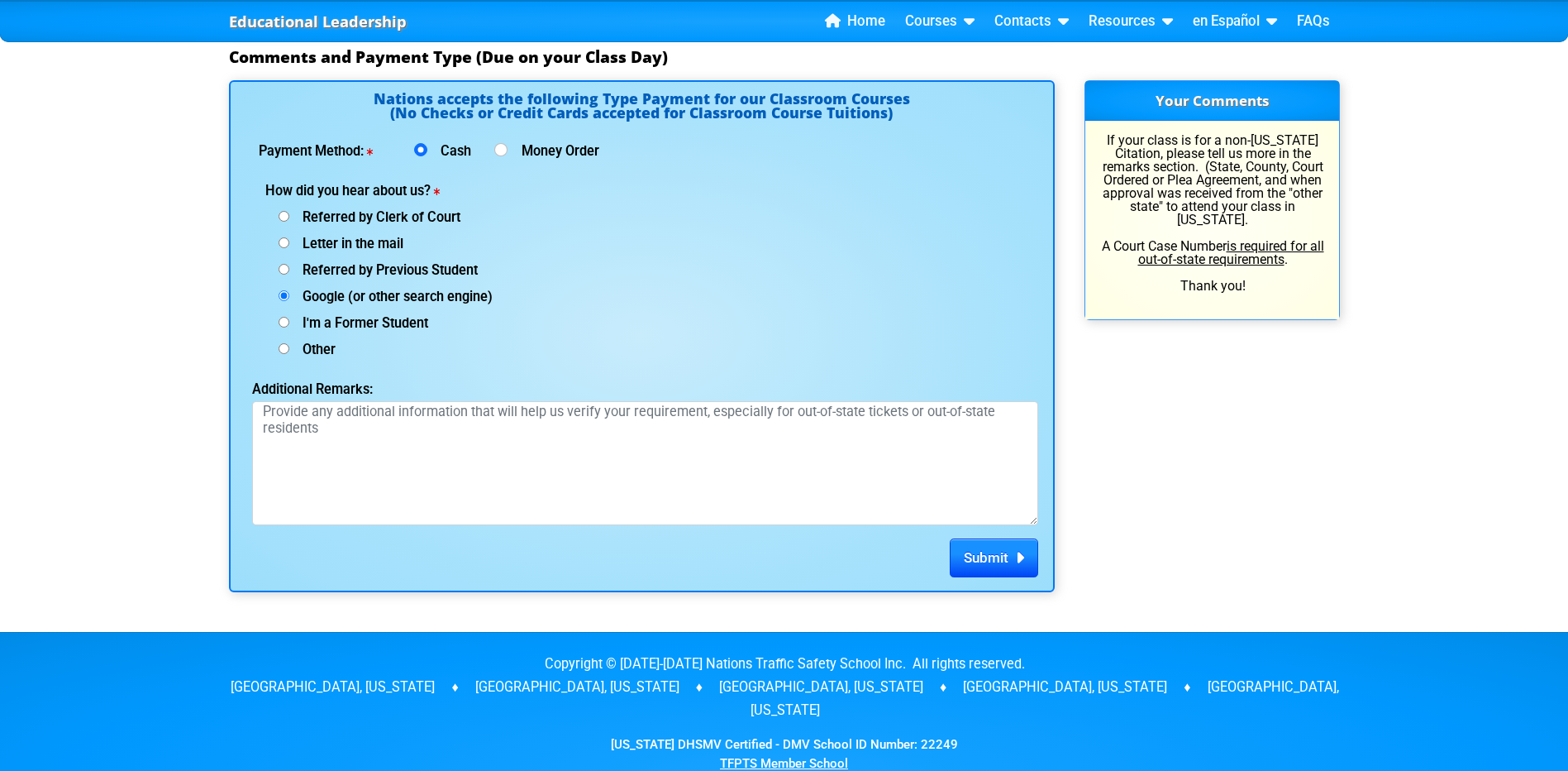
scroll to position [2174, 0]
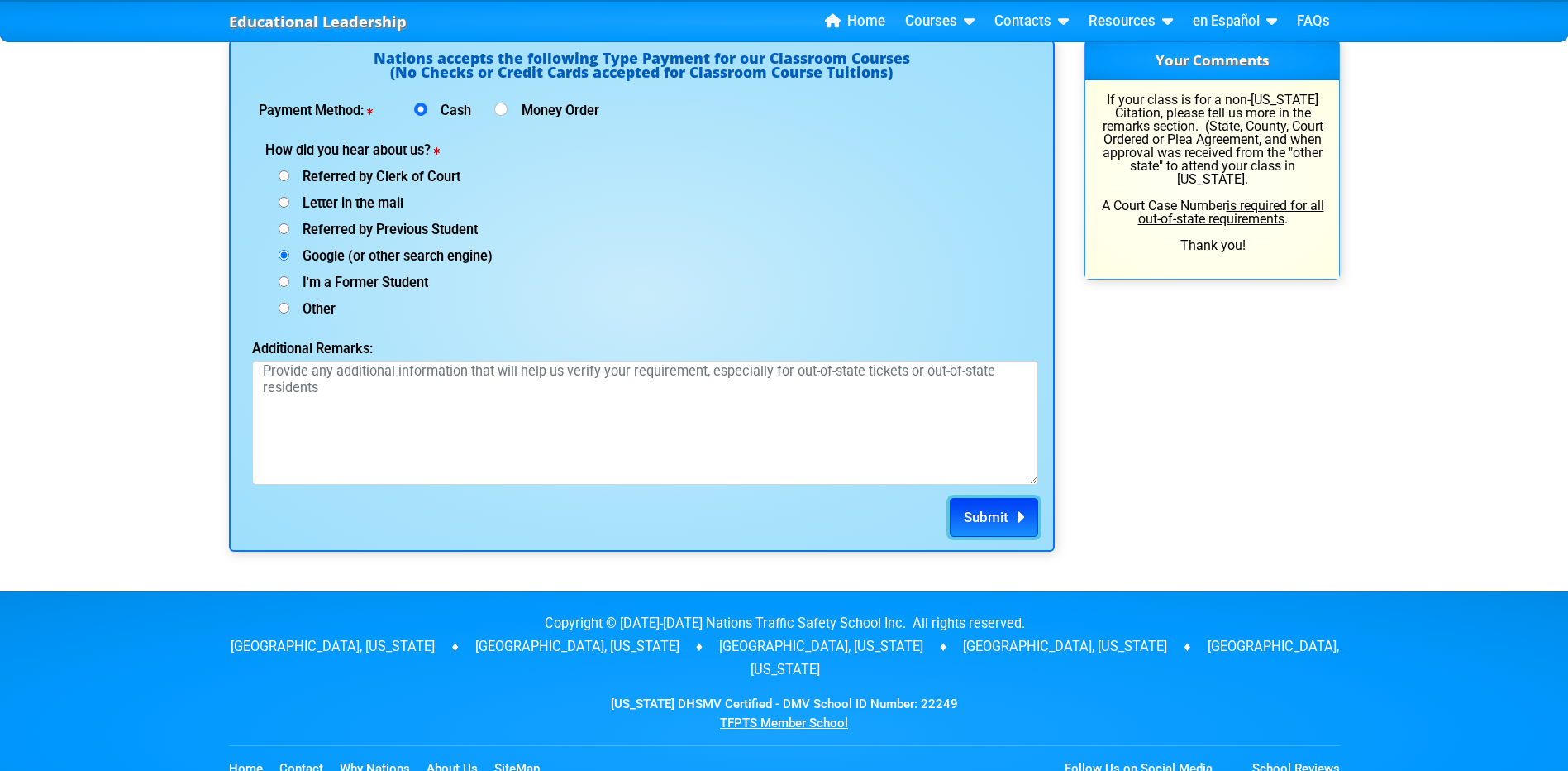
click at [984, 521] on span "Submit" at bounding box center [986, 517] width 44 height 16
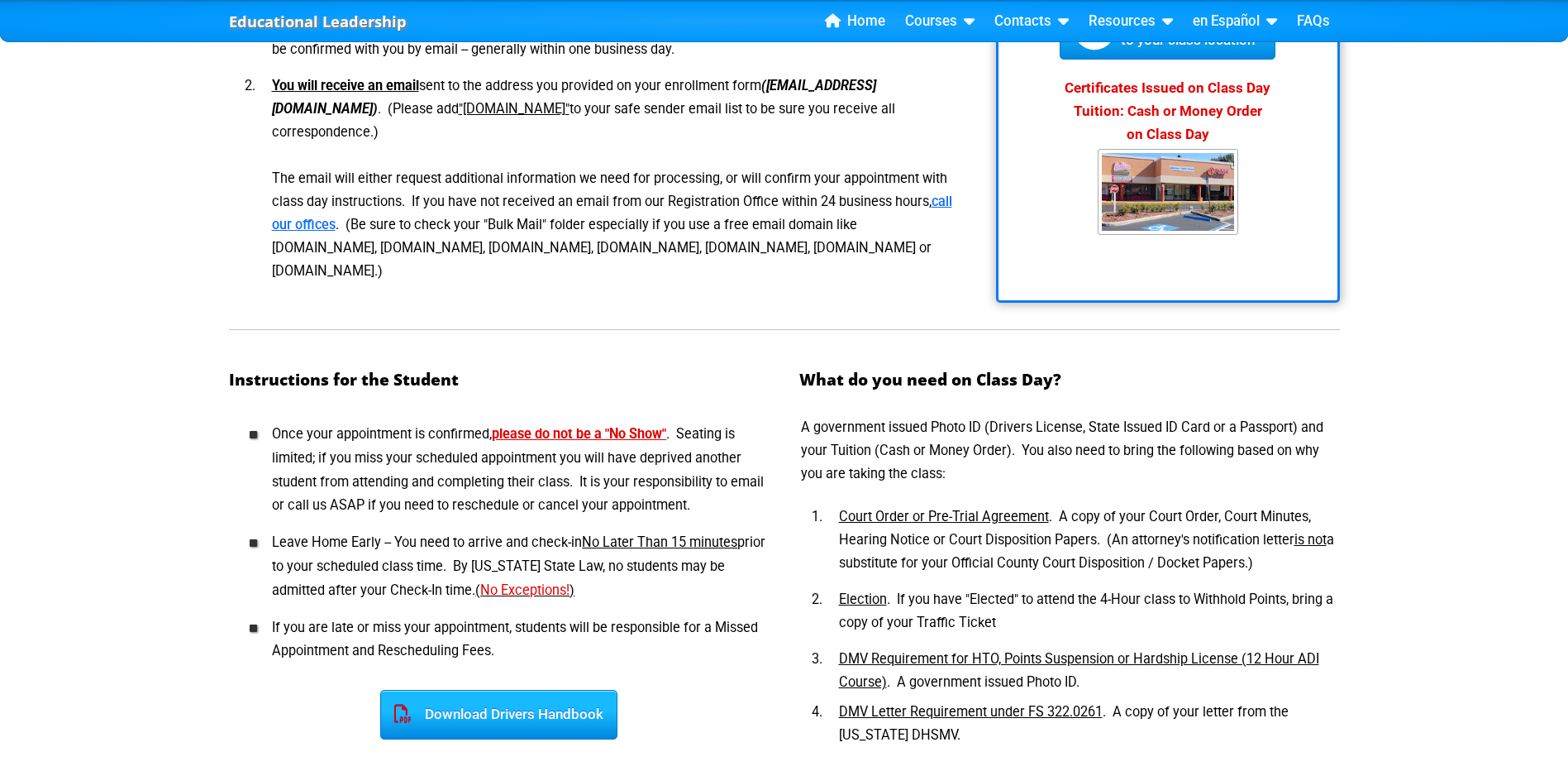
scroll to position [578, 0]
